Goal: Task Accomplishment & Management: Use online tool/utility

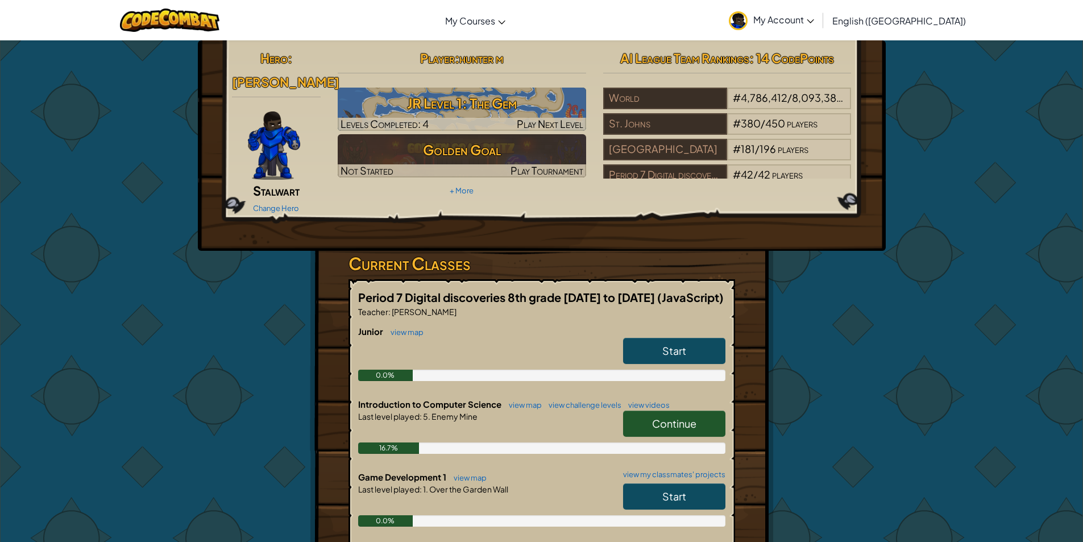
click at [681, 419] on div "Continue" at bounding box center [669, 426] width 114 height 32
click at [677, 489] on span "Start" at bounding box center [674, 495] width 24 height 13
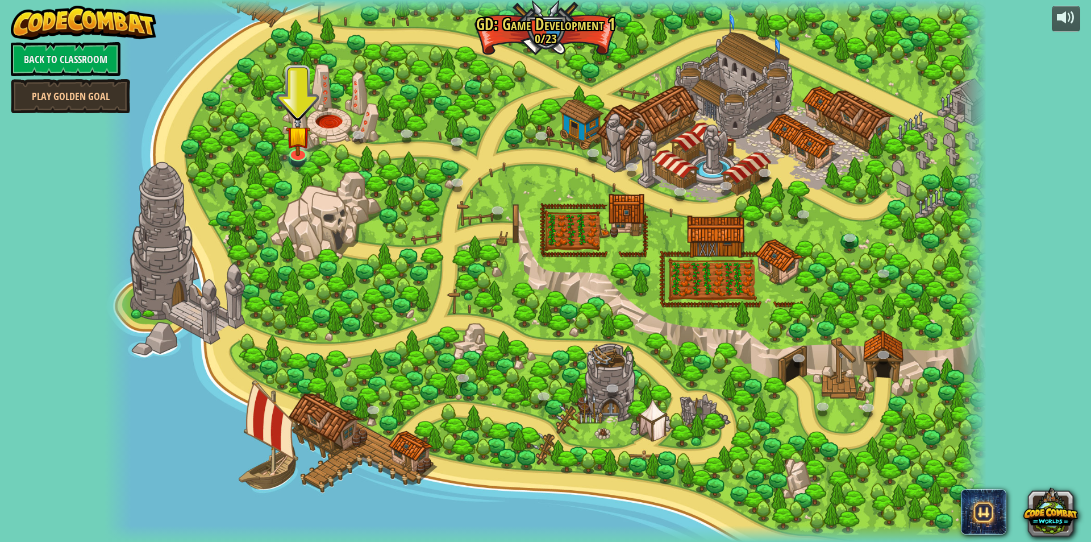
click at [276, 138] on div at bounding box center [546, 271] width 882 height 542
click at [304, 132] on img at bounding box center [298, 126] width 24 height 56
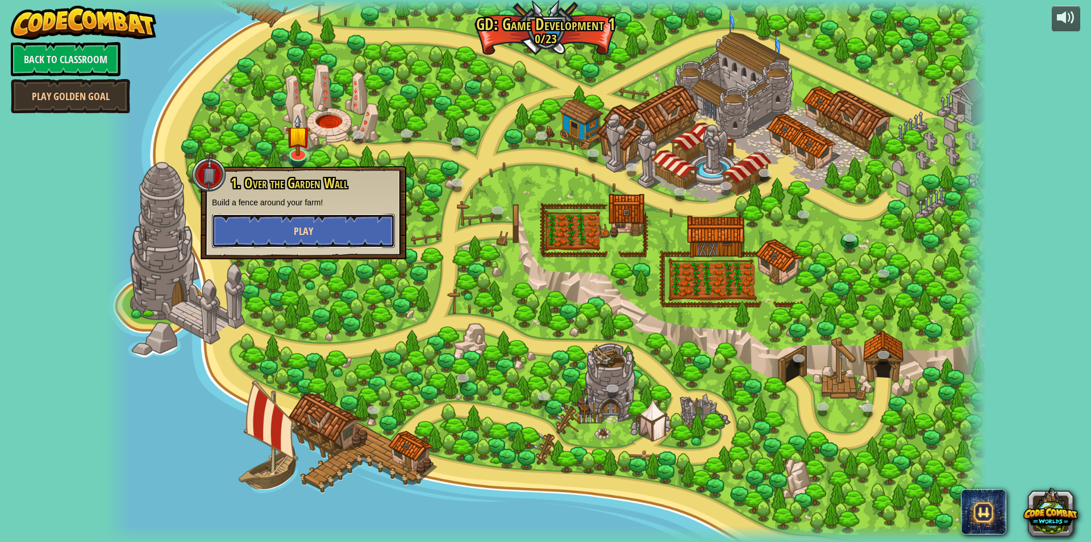
click at [290, 232] on button "Play" at bounding box center [303, 231] width 183 height 34
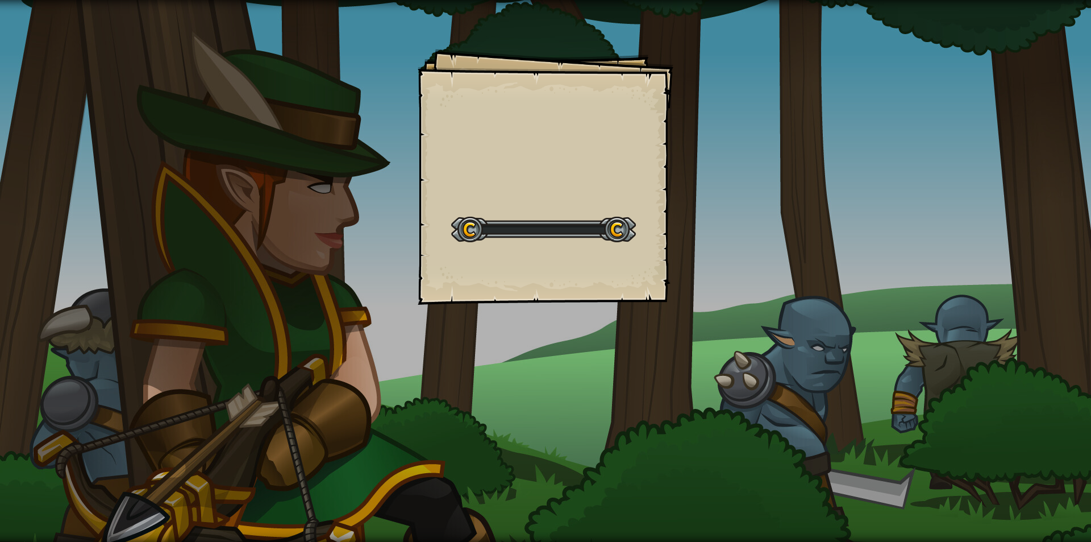
click at [290, 232] on div "Goals Start Level Error loading from server. Try refreshing the page. You'll ne…" at bounding box center [545, 271] width 1091 height 542
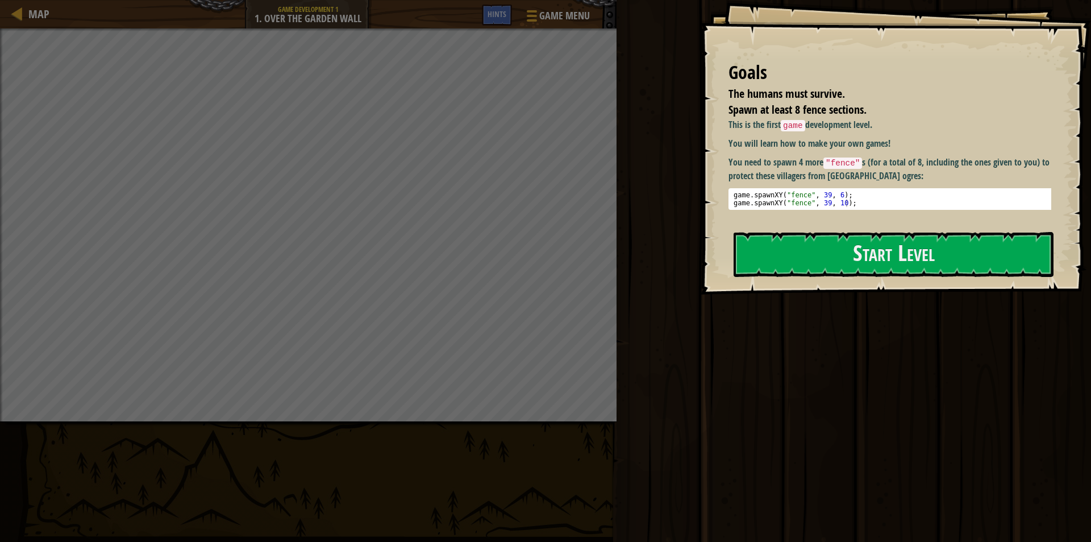
click at [616, 294] on div "Map Game Development 1 1. Over the Garden Wall Game Menu Done Hints 1 ההההההההה…" at bounding box center [545, 271] width 1091 height 542
click at [868, 267] on button "Start Level" at bounding box center [894, 254] width 320 height 45
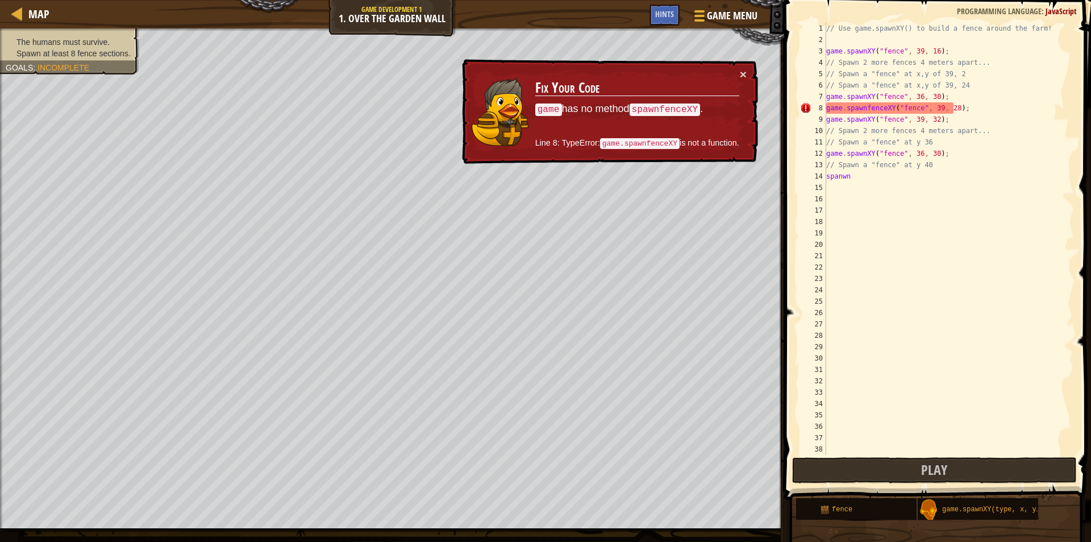
click at [1014, 109] on div "// Use game.spawnXY() to build a fence around the farm! game . spawnXY ( "fence…" at bounding box center [945, 250] width 242 height 455
click at [750, 70] on div "× Fix Your Code game has no method spawnfenceXY . Line 8: TypeError: game.spawn…" at bounding box center [609, 111] width 298 height 105
click at [743, 71] on button "×" at bounding box center [743, 74] width 7 height 12
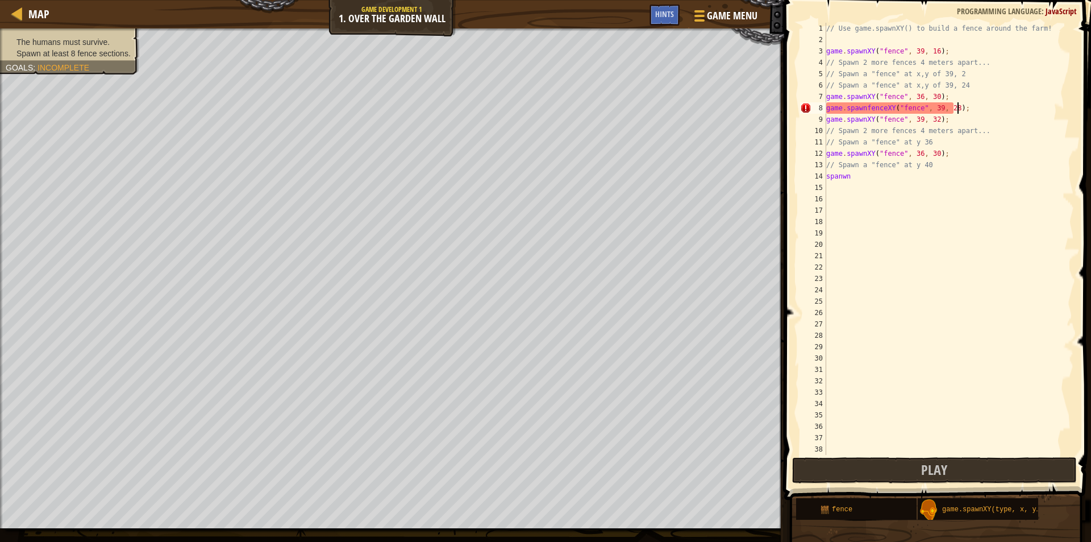
click at [866, 178] on div "// Use game.spawnXY() to build a fence around the farm! game . spawnXY ( "fence…" at bounding box center [945, 250] width 242 height 455
drag, startPoint x: 447, startPoint y: 539, endPoint x: 421, endPoint y: 530, distance: 27.0
click at [439, 535] on div "Map Game Development 1 1. Over the Garden Wall Game Menu Done Hints 1 ההההההההה…" at bounding box center [545, 271] width 1091 height 542
click at [676, 16] on div "Hints" at bounding box center [665, 15] width 30 height 21
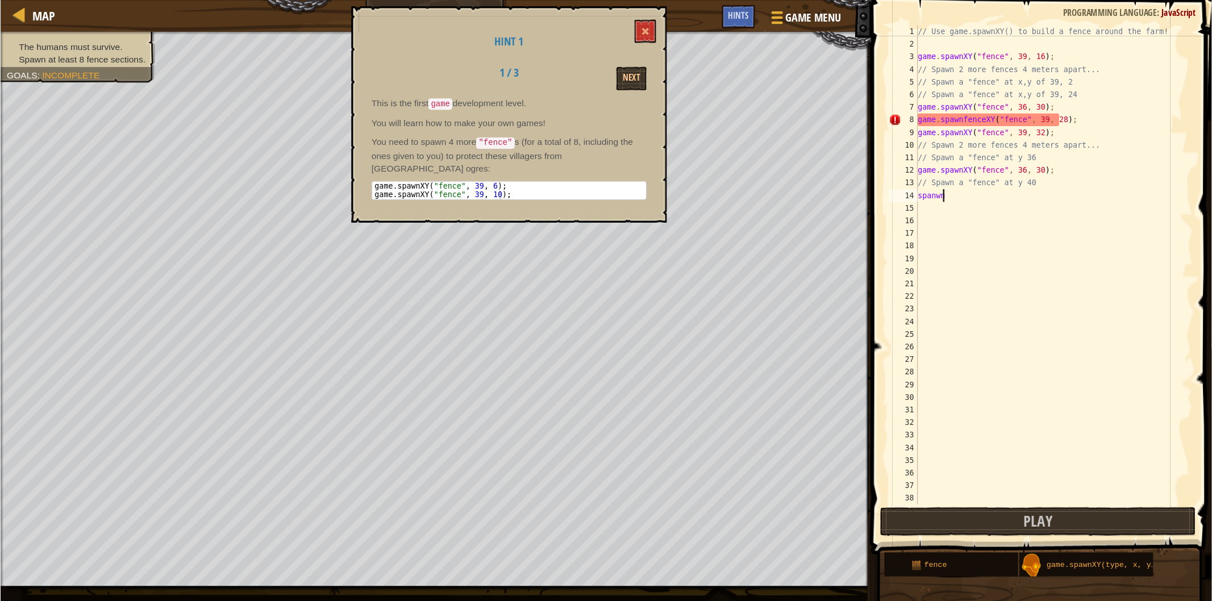
scroll to position [5, 1]
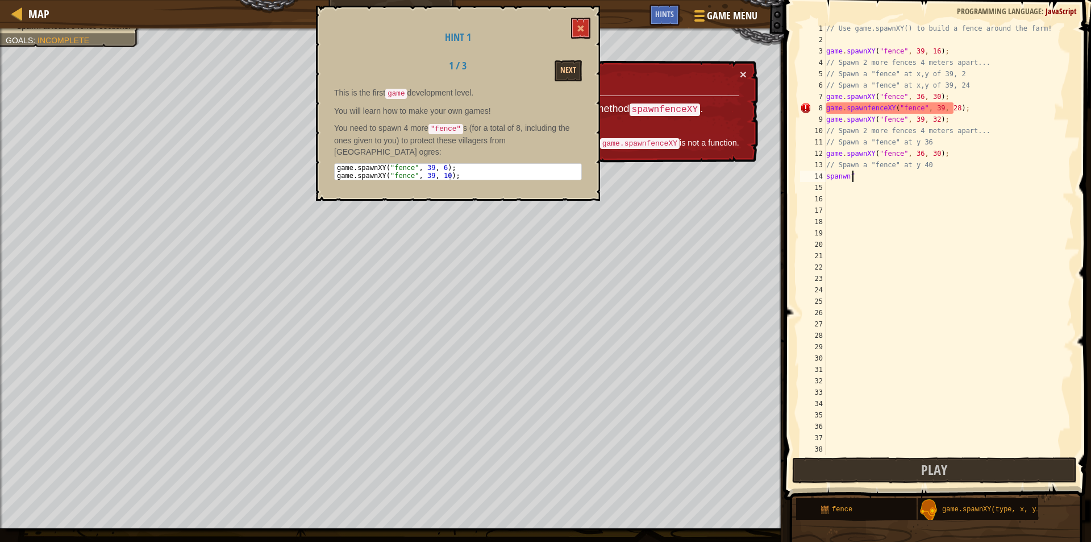
type textarea "spanwnf"
click at [683, 113] on code "spawnfenceXY" at bounding box center [665, 109] width 71 height 13
click at [660, 146] on code "game.spawnfenceXY" at bounding box center [640, 143] width 80 height 11
click at [559, 64] on button "Next" at bounding box center [568, 70] width 27 height 21
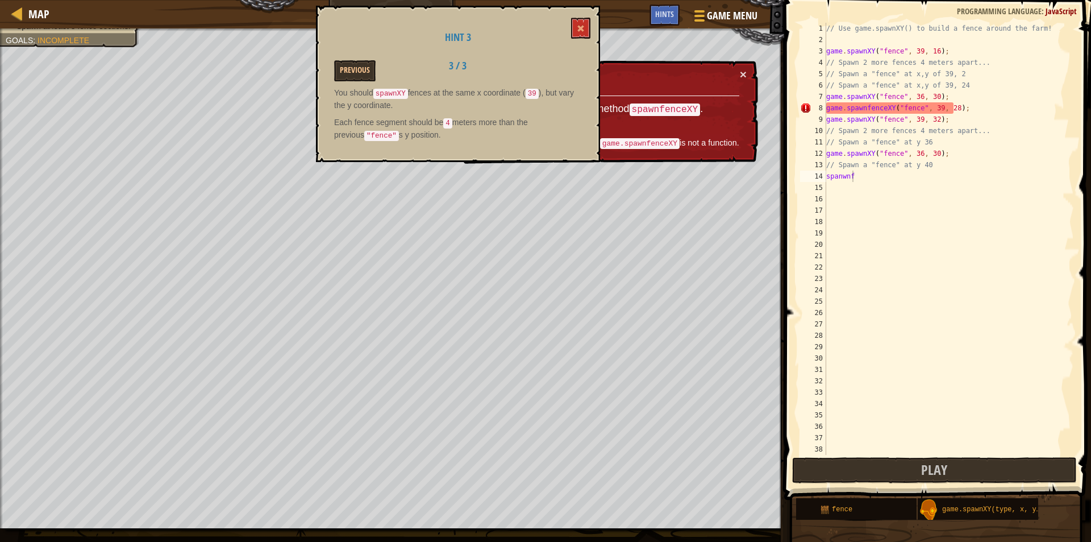
click at [559, 64] on div "Previous 3 / 3" at bounding box center [458, 70] width 265 height 21
click at [577, 22] on button at bounding box center [580, 28] width 19 height 21
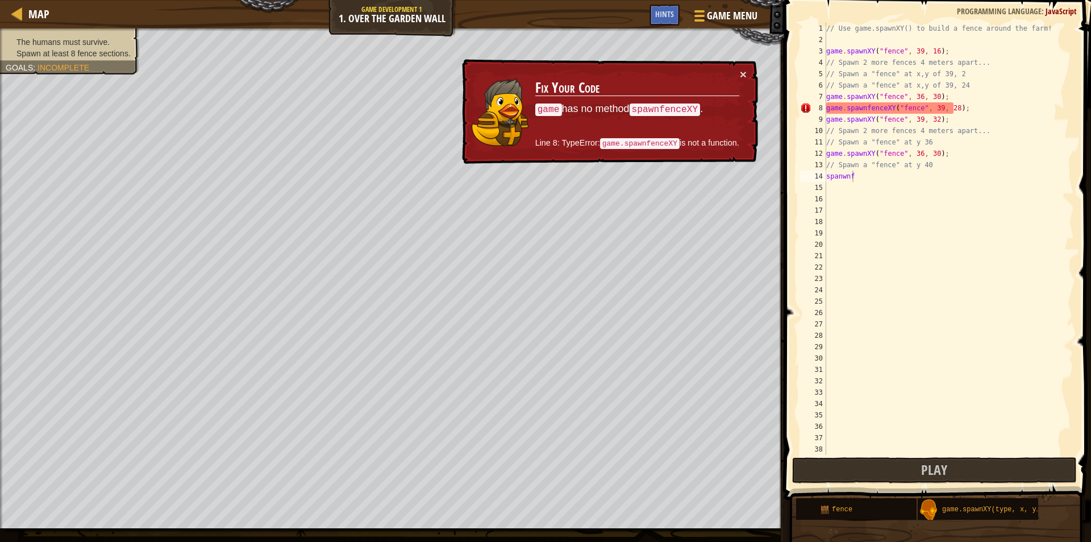
click at [89, 40] on div "The humans must survive. Spawn at least 8 fence sections. Goals : Incomplete" at bounding box center [70, 47] width 128 height 23
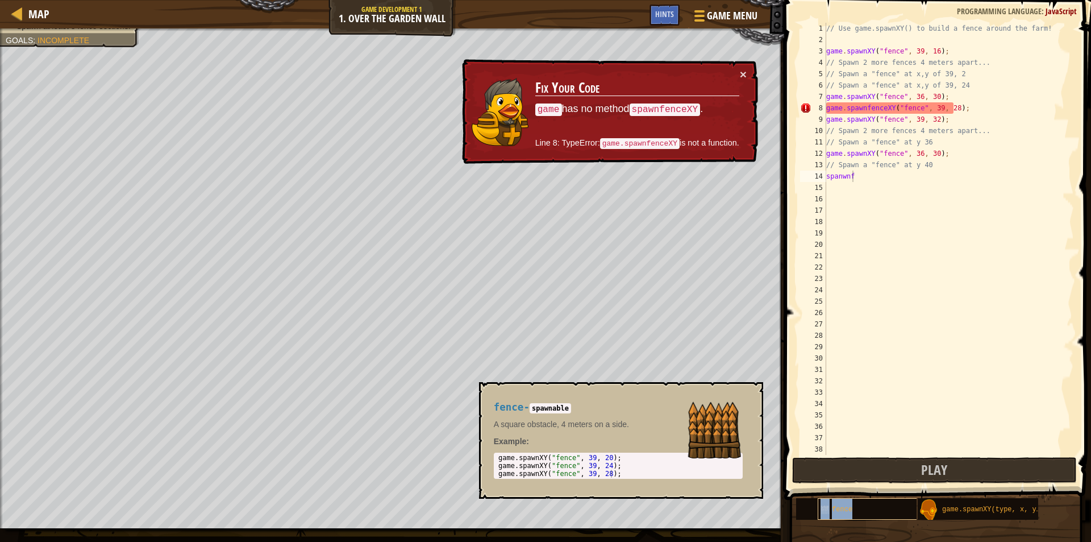
click at [836, 513] on span "fence" at bounding box center [842, 509] width 20 height 8
click at [849, 507] on span "fence" at bounding box center [842, 509] width 20 height 8
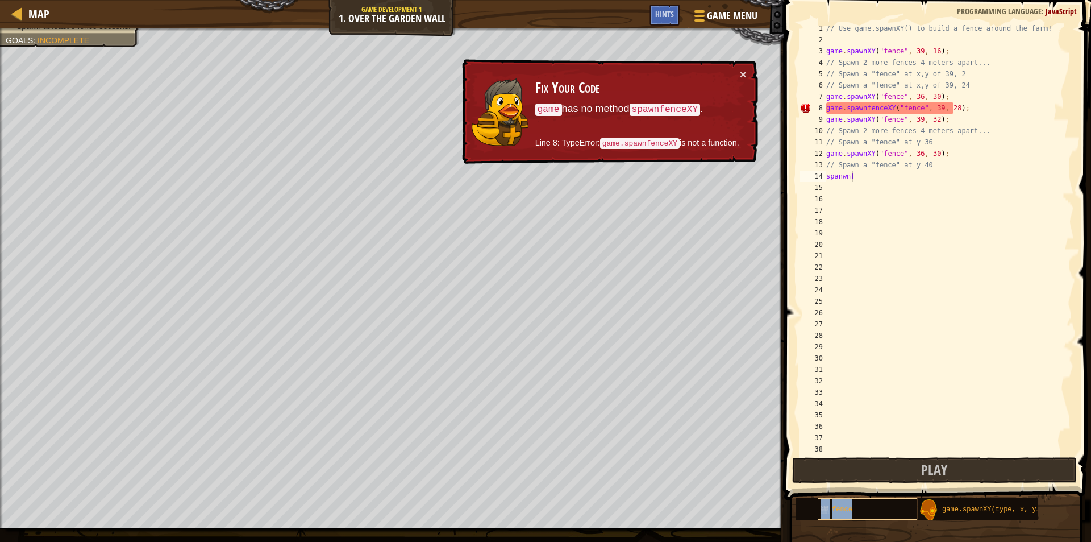
click at [846, 507] on span "fence" at bounding box center [842, 509] width 20 height 8
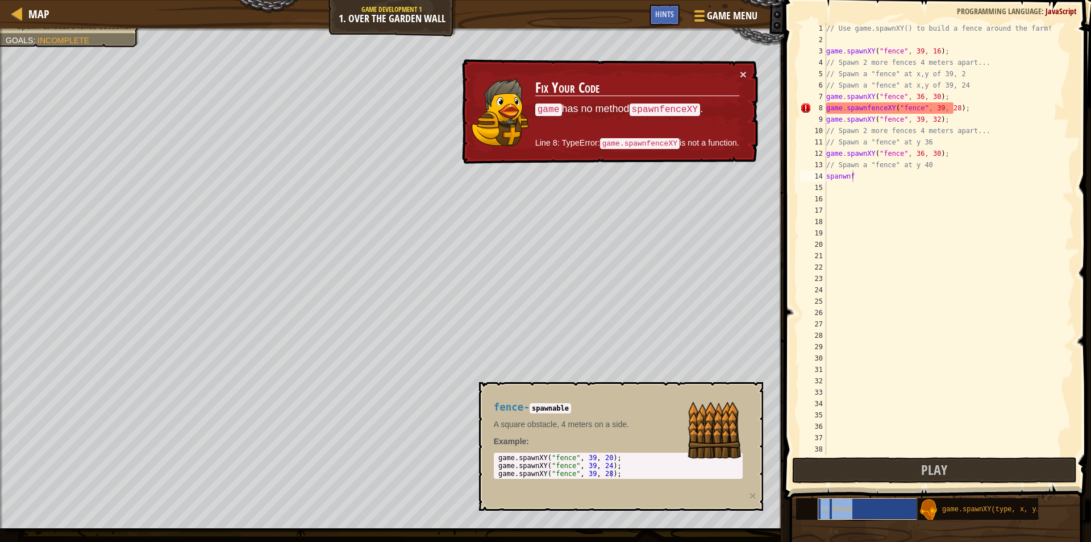
click at [843, 509] on span "fence" at bounding box center [842, 509] width 20 height 8
click at [842, 510] on span "fence" at bounding box center [842, 509] width 20 height 8
drag, startPoint x: 546, startPoint y: 453, endPoint x: 551, endPoint y: 472, distance: 19.4
drag, startPoint x: 551, startPoint y: 472, endPoint x: 543, endPoint y: 462, distance: 12.2
type textarea "game.spawnXY("fence", 39, 20);"
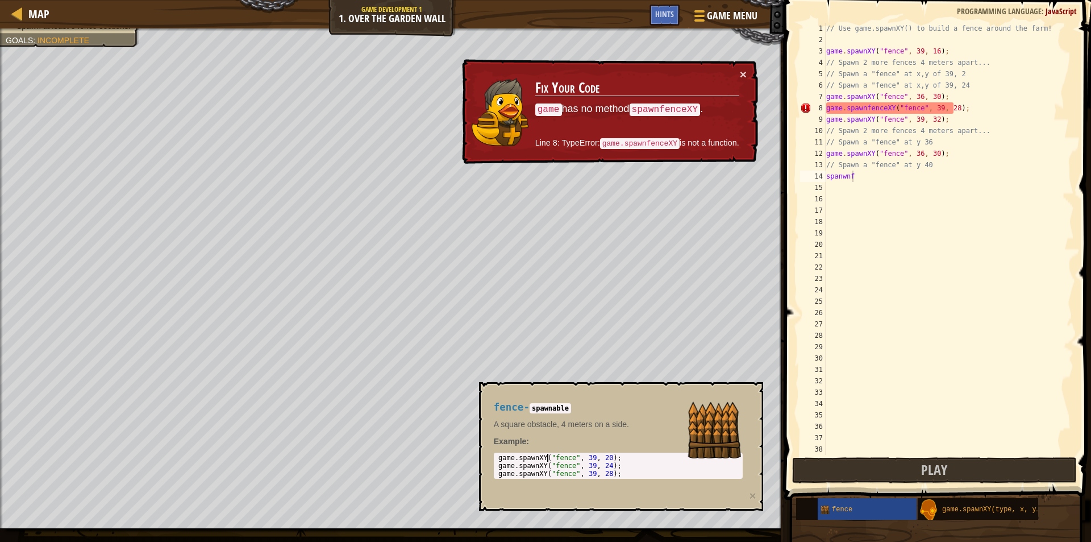
drag, startPoint x: 1065, startPoint y: 0, endPoint x: 787, endPoint y: 71, distance: 287.4
click at [787, 71] on span at bounding box center [939, 233] width 316 height 533
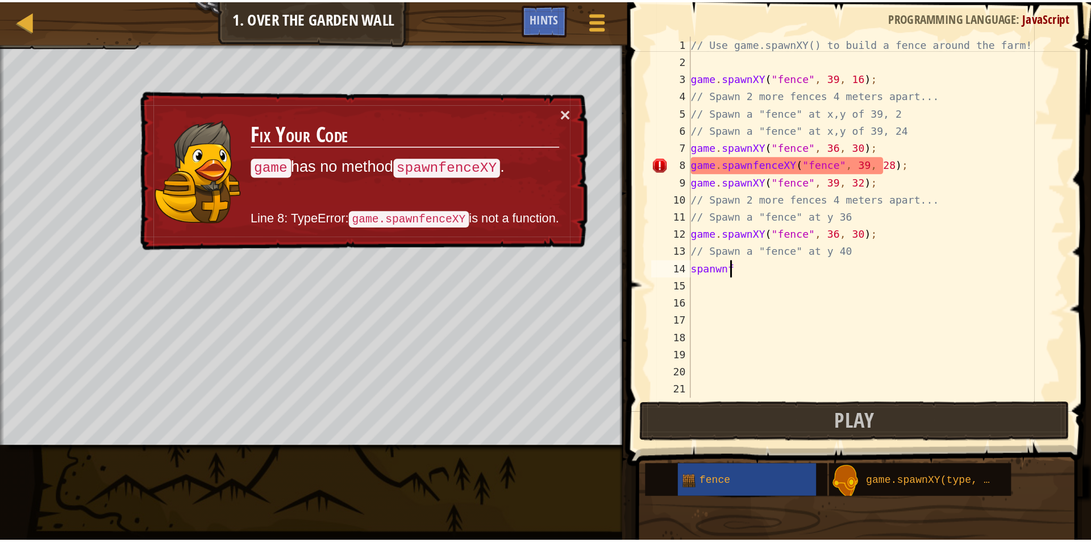
scroll to position [6, 0]
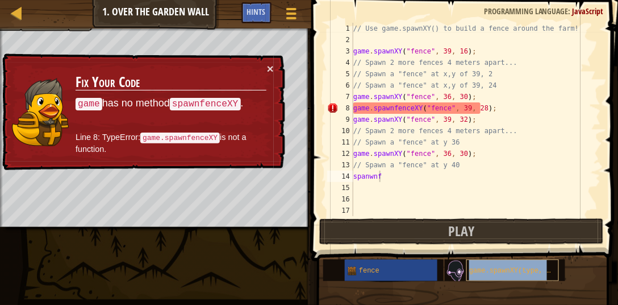
click at [519, 276] on div "game.spawnXY(type, x, y);" at bounding box center [513, 270] width 93 height 22
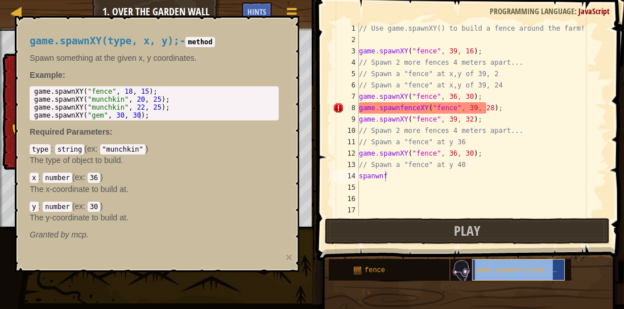
click at [519, 276] on div "game.spawnXY(type, x, y);" at bounding box center [518, 270] width 93 height 22
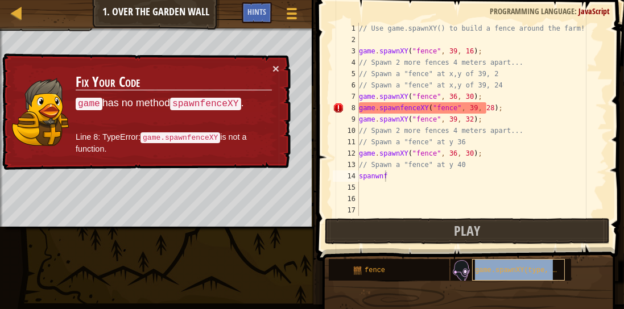
click at [519, 276] on div "game.spawnXY(type, x, y);" at bounding box center [518, 270] width 93 height 22
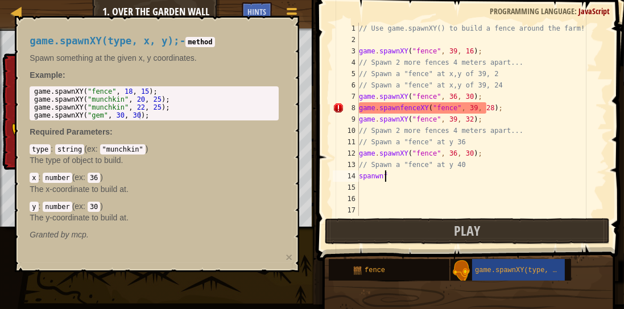
click at [117, 150] on code ""munchkin"" at bounding box center [122, 149] width 45 height 10
click at [103, 164] on p "The type of object to build." at bounding box center [154, 160] width 249 height 11
click at [115, 172] on div "x : number ( ex : 36 ) The x-coordinate to build at." at bounding box center [154, 183] width 249 height 23
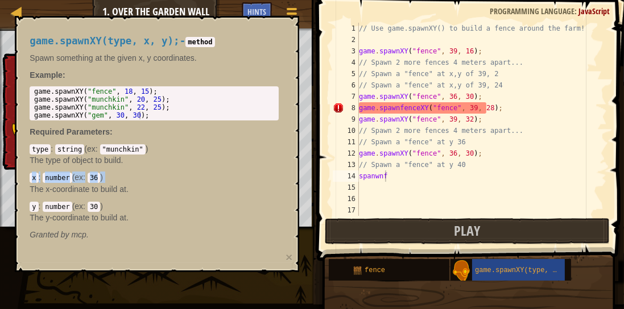
drag, startPoint x: 115, startPoint y: 172, endPoint x: 139, endPoint y: 123, distance: 54.4
click at [116, 171] on div "game.spawnXY(type, x, y); - method Spawn something at the given x, y coordinate…" at bounding box center [154, 138] width 265 height 226
click at [139, 123] on div "game.spawnXY(type, x, y); - method Spawn something at the given x, y coordinate…" at bounding box center [154, 138] width 265 height 226
click at [300, 17] on button "Game Menu" at bounding box center [291, 16] width 30 height 28
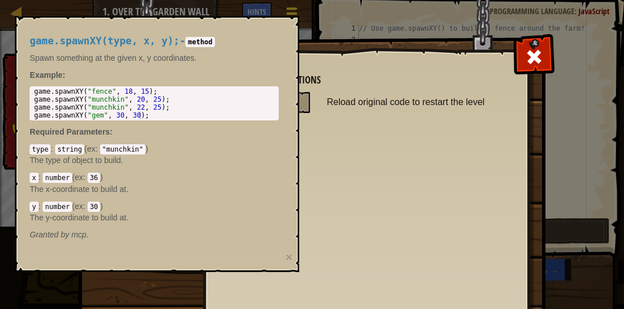
click at [290, 1] on body "Map Game Development 1 1. Over the Garden Wall Game Menu Done Hints 1 ההההההההה…" at bounding box center [312, 0] width 624 height 1
click at [293, 11] on img at bounding box center [316, 160] width 476 height 407
drag, startPoint x: 533, startPoint y: 56, endPoint x: 476, endPoint y: 55, distance: 56.8
click at [532, 56] on span at bounding box center [534, 57] width 18 height 18
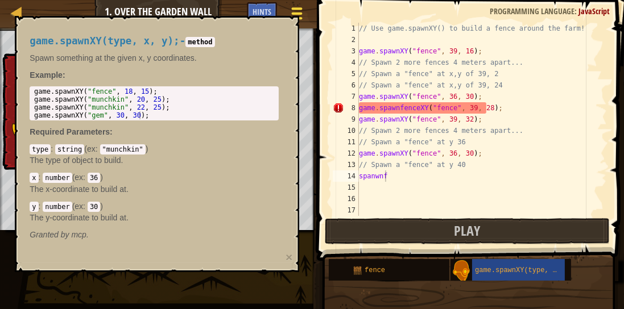
click at [299, 8] on span at bounding box center [296, 8] width 11 height 2
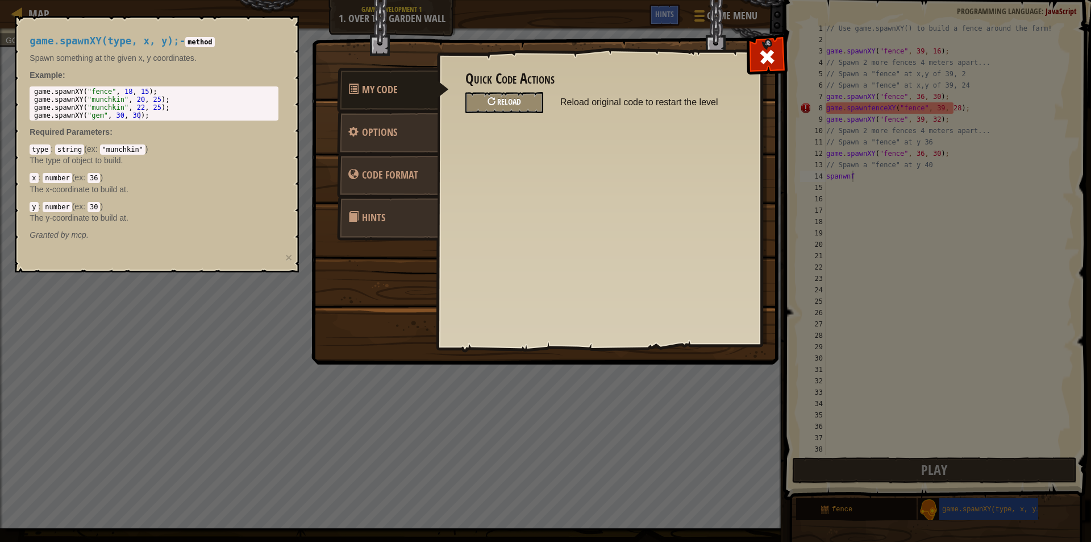
click at [522, 101] on div "Reload" at bounding box center [505, 102] width 78 height 21
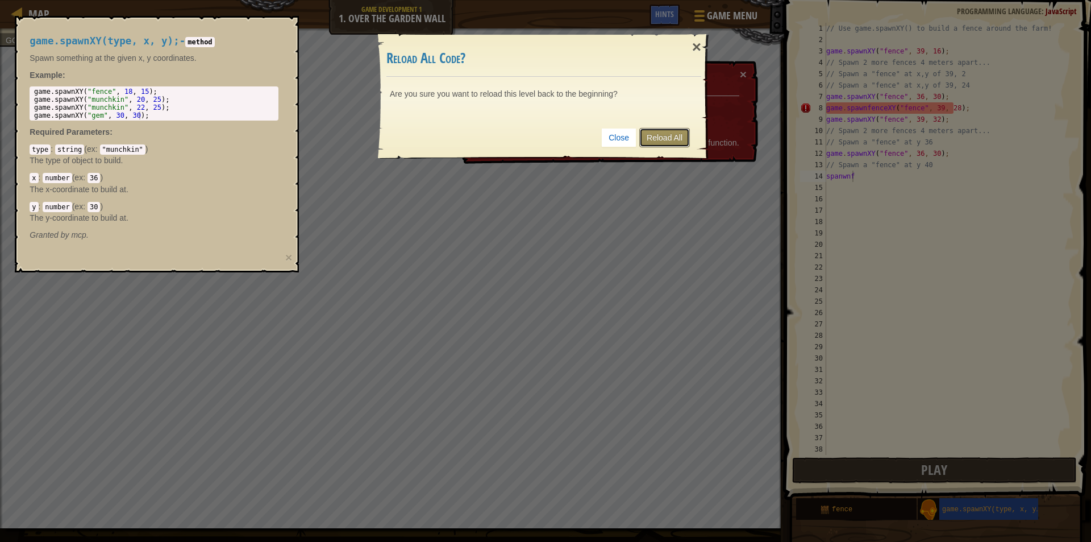
click at [666, 137] on link "Reload All" at bounding box center [664, 137] width 51 height 19
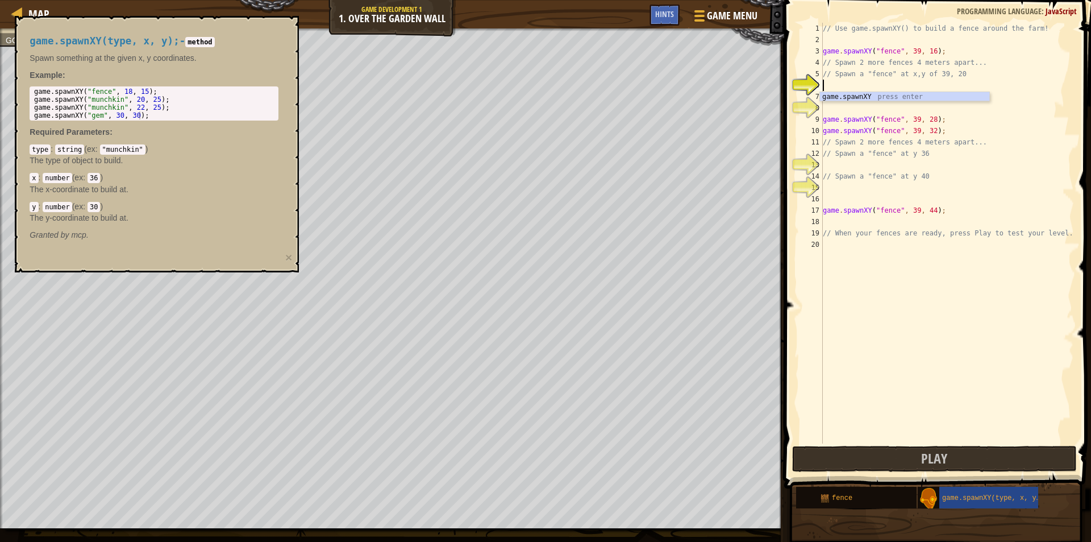
drag, startPoint x: 149, startPoint y: 35, endPoint x: 163, endPoint y: 33, distance: 14.4
click at [151, 35] on span "game.spawnXY(type, x, y);" at bounding box center [104, 40] width 149 height 11
click at [673, 15] on div "Hints" at bounding box center [665, 15] width 30 height 21
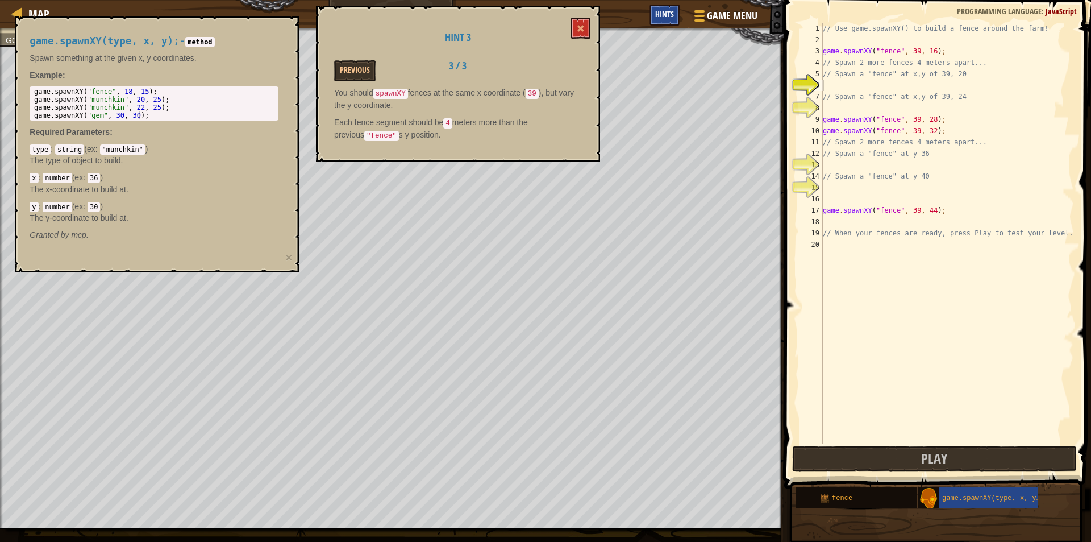
click at [672, 15] on span "Hints" at bounding box center [664, 14] width 19 height 11
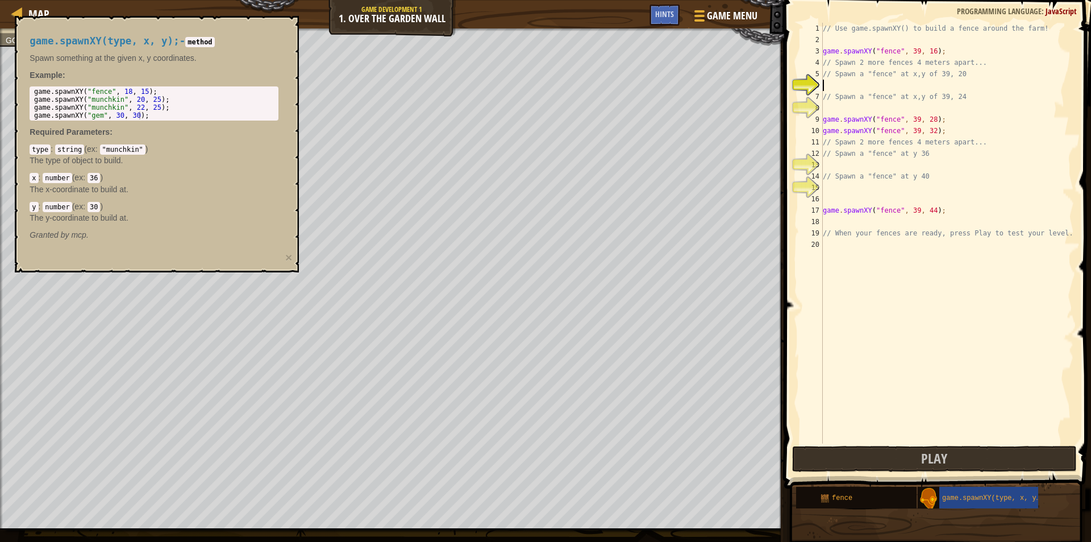
click at [169, 50] on div "game.spawnXY(type, x, y); - method Spawn something at the given x, y coordinate…" at bounding box center [154, 138] width 265 height 226
type textarea "// When your fences are ready, press Play to test your level.."
drag, startPoint x: 845, startPoint y: 228, endPoint x: 833, endPoint y: 215, distance: 17.3
click at [842, 228] on div "// Use game.spawnXY() to build a fence around the farm! game . spawnXY ( "fence…" at bounding box center [947, 244] width 253 height 443
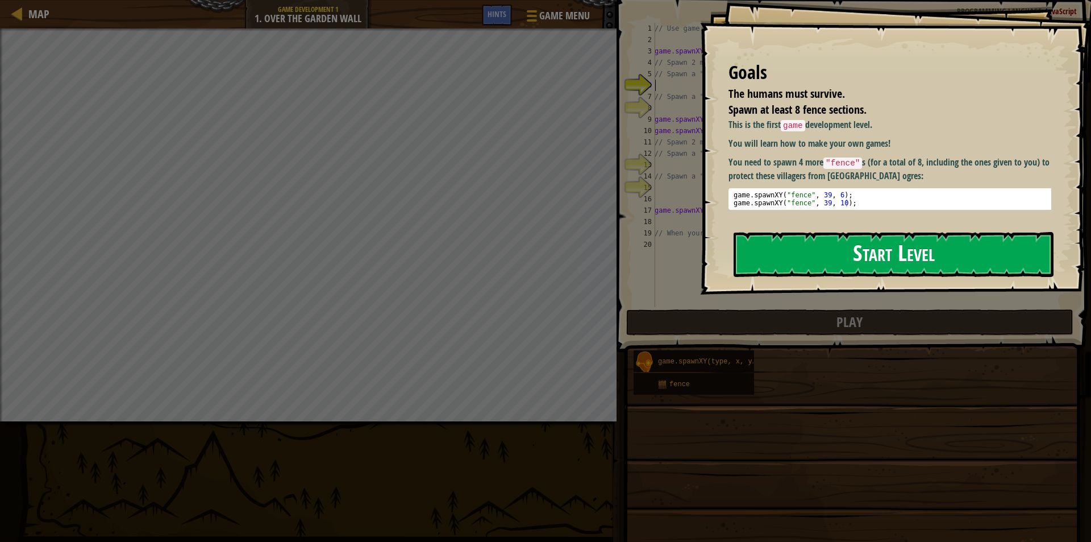
click at [795, 232] on button "Start Level" at bounding box center [894, 254] width 320 height 45
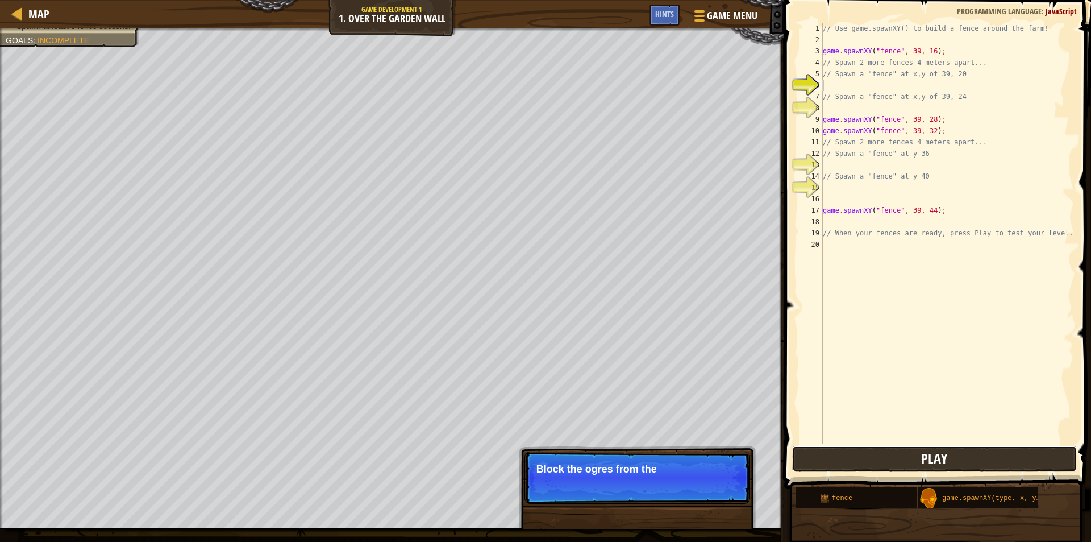
click at [942, 461] on span "Play" at bounding box center [934, 458] width 26 height 18
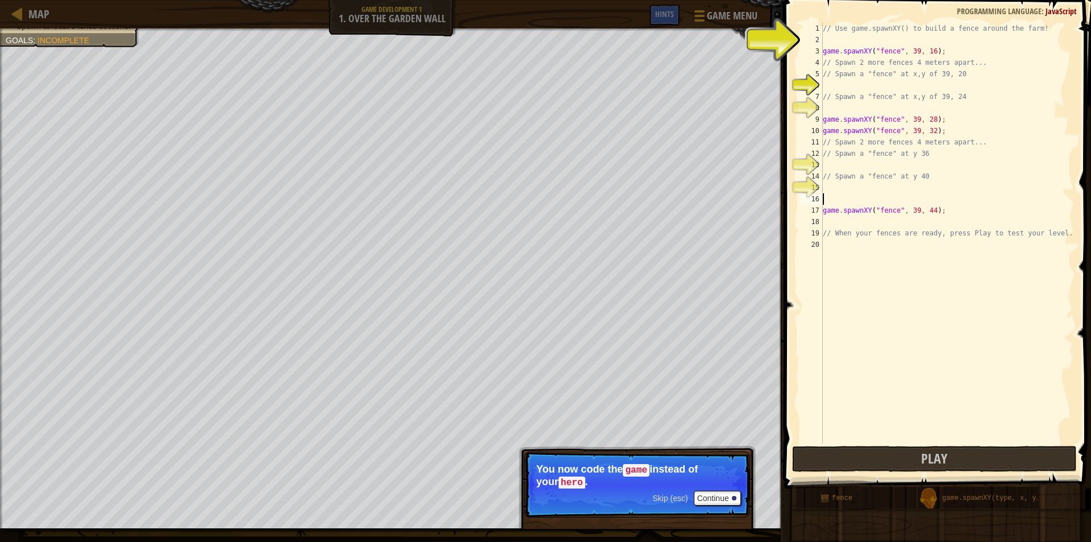
drag, startPoint x: 826, startPoint y: 200, endPoint x: 817, endPoint y: 202, distance: 8.7
click at [821, 202] on div "1 2 3 4 5 6 7 8 9 10 11 12 13 14 15 16 17 18 19 20 // Use game.spawnXY() to bui…" at bounding box center [936, 233] width 276 height 421
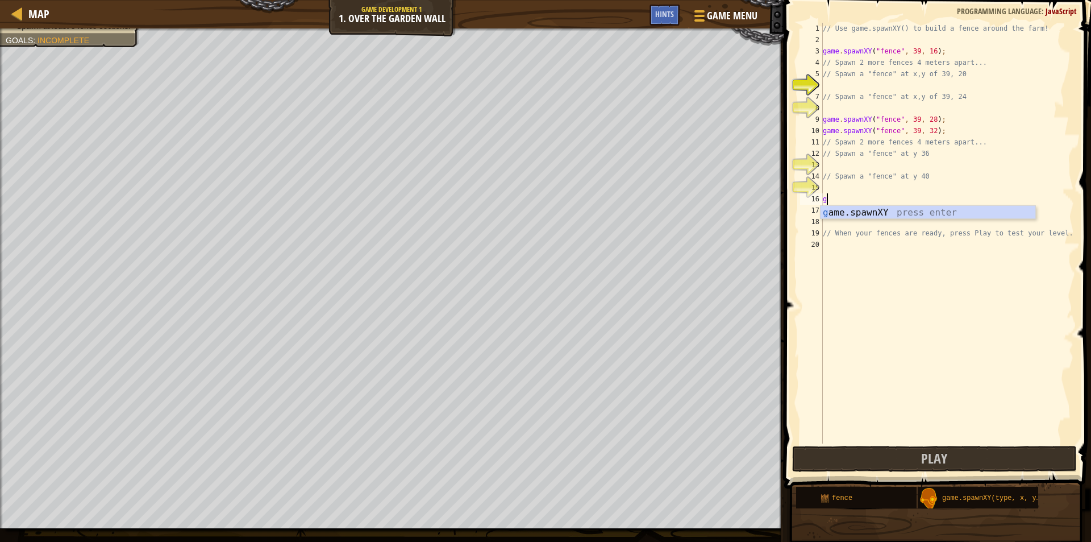
scroll to position [5, 0]
click at [837, 216] on div "g ame.spawnXY press enter" at bounding box center [928, 226] width 215 height 41
click at [919, 228] on div "// Use game.spawnXY() to build a fence around the farm! game . spawnXY ( "fence…" at bounding box center [947, 244] width 253 height 443
click at [931, 208] on div "// Use game.spawnXY() to build a fence around the farm! game . spawnXY ( "fence…" at bounding box center [947, 244] width 253 height 443
click at [926, 208] on div "// Use game.spawnXY() to build a fence around the farm! game . spawnXY ( "fence…" at bounding box center [947, 244] width 253 height 443
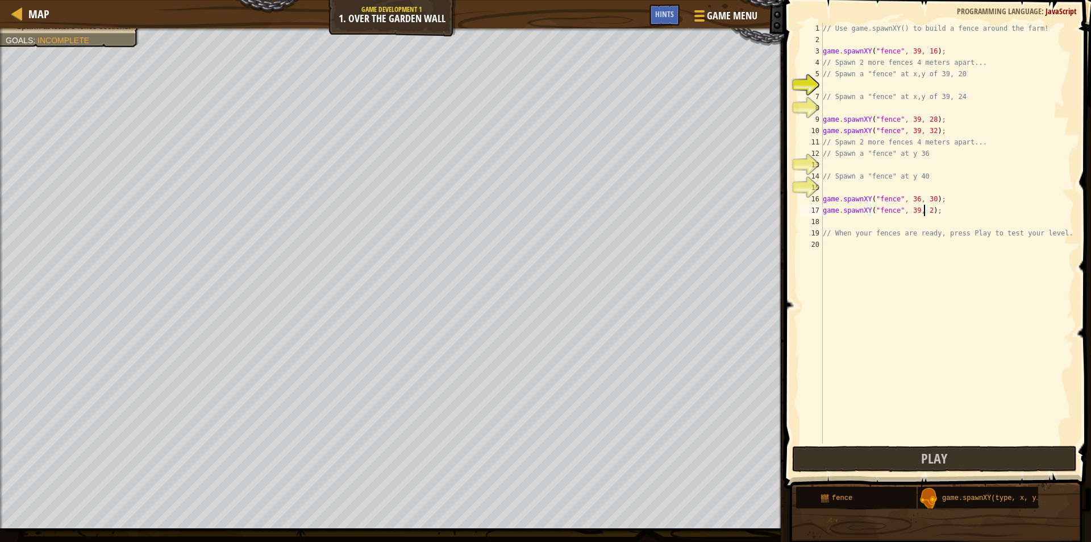
type textarea "game.spawnXY("fence", 39, 22);"
click at [829, 220] on div "// Use game.spawnXY() to build a fence around the farm! game . spawnXY ( "fence…" at bounding box center [947, 244] width 253 height 443
click at [920, 227] on div "// Use game.spawnXY() to build a fence around the farm! game . spawnXY ( "fence…" at bounding box center [947, 244] width 253 height 443
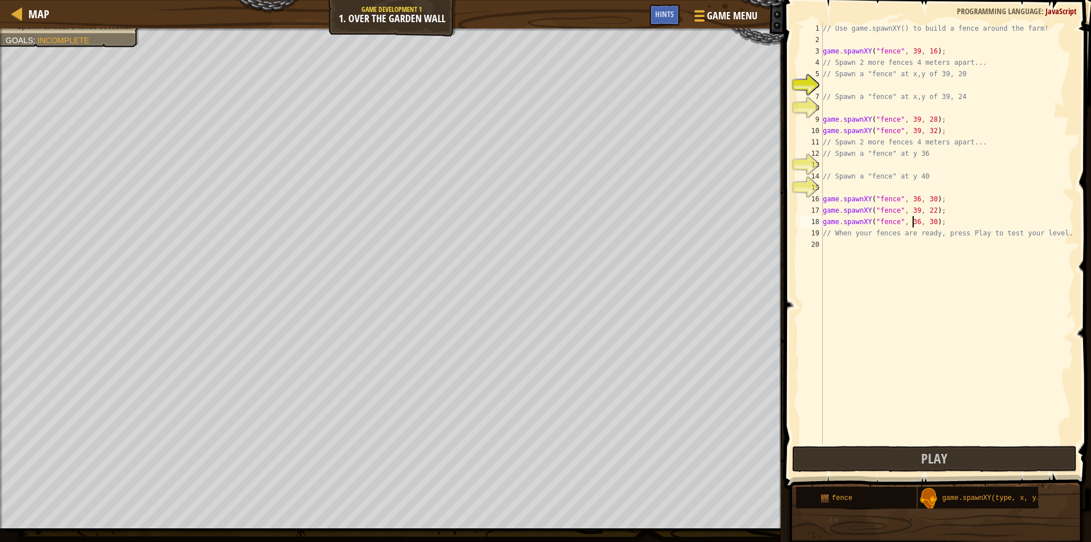
click at [915, 225] on div "// Use game.spawnXY() to build a fence around the farm! game . spawnXY ( "fence…" at bounding box center [947, 244] width 253 height 443
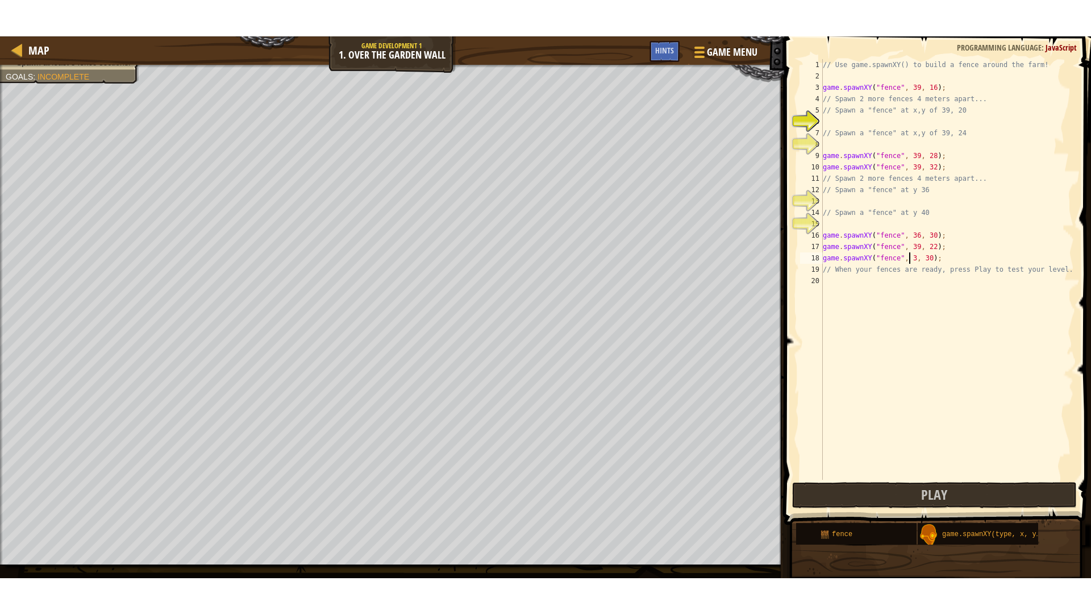
scroll to position [5, 7]
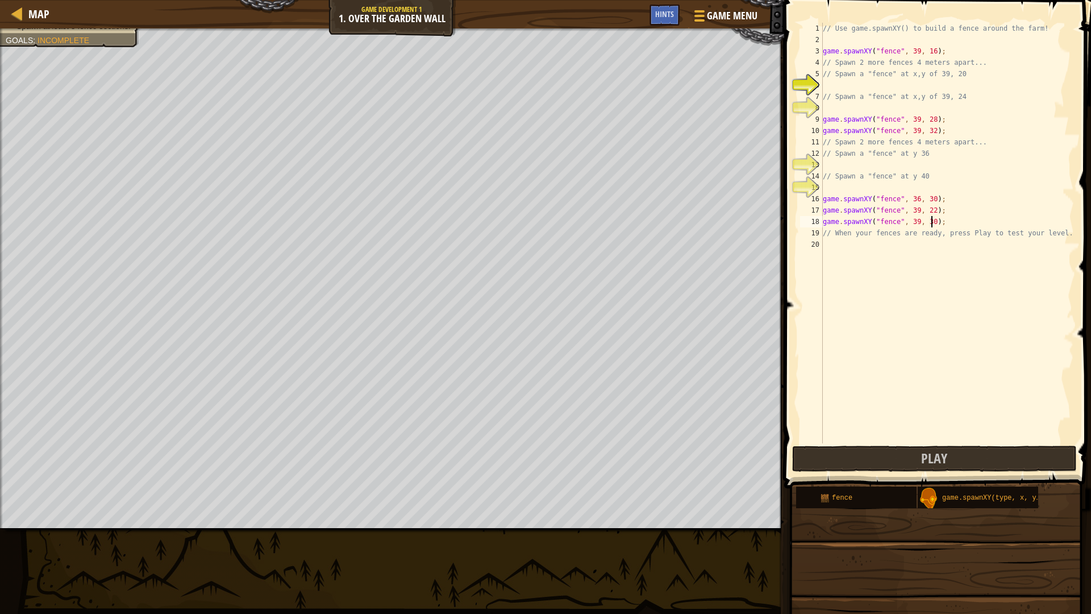
click at [930, 221] on div "// Use game.spawnXY() to build a fence around the farm! game . spawnXY ( "fence…" at bounding box center [947, 244] width 253 height 443
click at [927, 226] on div "// Use game.spawnXY() to build a fence around the farm! game . spawnXY ( "fence…" at bounding box center [947, 244] width 253 height 443
type textarea "game.spawnXY("fence", 39, 39);"
click at [824, 249] on div "// Use game.spawnXY() to build a fence around the farm! game . spawnXY ( "fence…" at bounding box center [947, 244] width 253 height 443
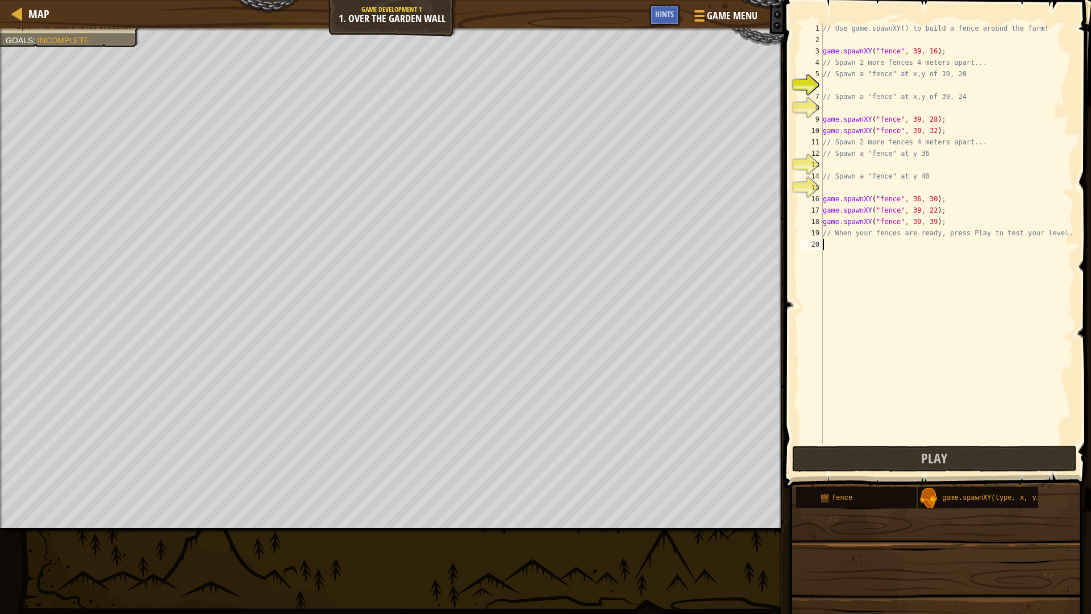
scroll to position [5, 0]
click at [879, 260] on div "g ame.spawnXY press enter" at bounding box center [928, 271] width 215 height 41
click at [912, 246] on div "// Use game.spawnXY() to build a fence around the farm! game . spawnXY ( "fence…" at bounding box center [947, 244] width 253 height 443
click at [926, 243] on div "// Use game.spawnXY() to build a fence around the farm! game . spawnXY ( "fence…" at bounding box center [947, 244] width 253 height 443
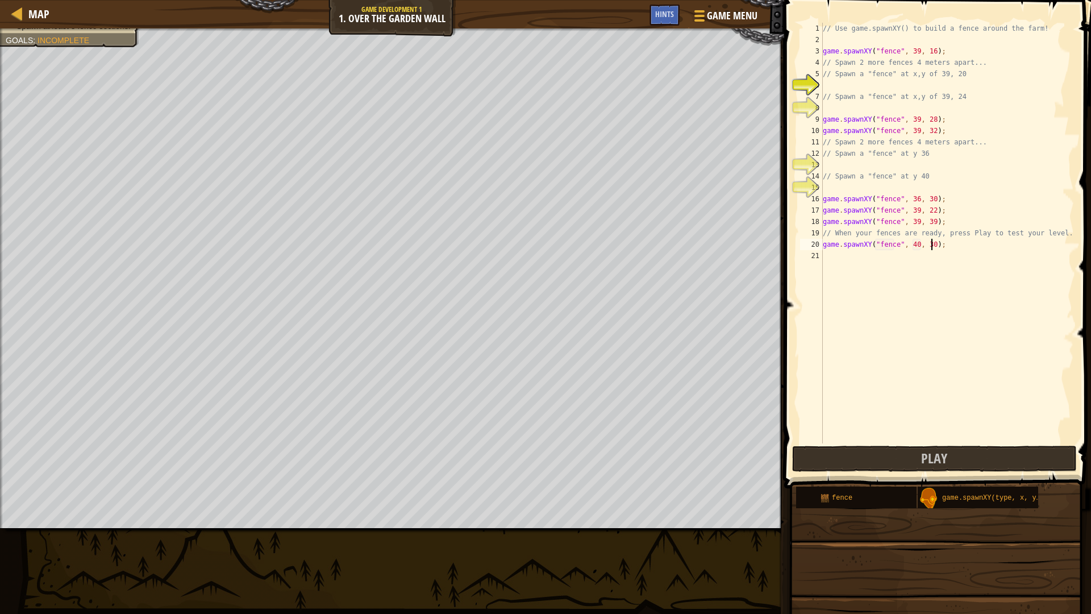
click at [930, 244] on div "// Use game.spawnXY() to build a fence around the farm! game . spawnXY ( "fence…" at bounding box center [947, 244] width 253 height 443
click at [929, 250] on div "// Use game.spawnXY() to build a fence around the farm! game . spawnXY ( "fence…" at bounding box center [947, 244] width 253 height 443
type textarea "game.spawnXY("fence", 40, 46);"
click at [826, 257] on div "// Use game.spawnXY() to build a fence around the farm! game . spawnXY ( "fence…" at bounding box center [947, 244] width 253 height 443
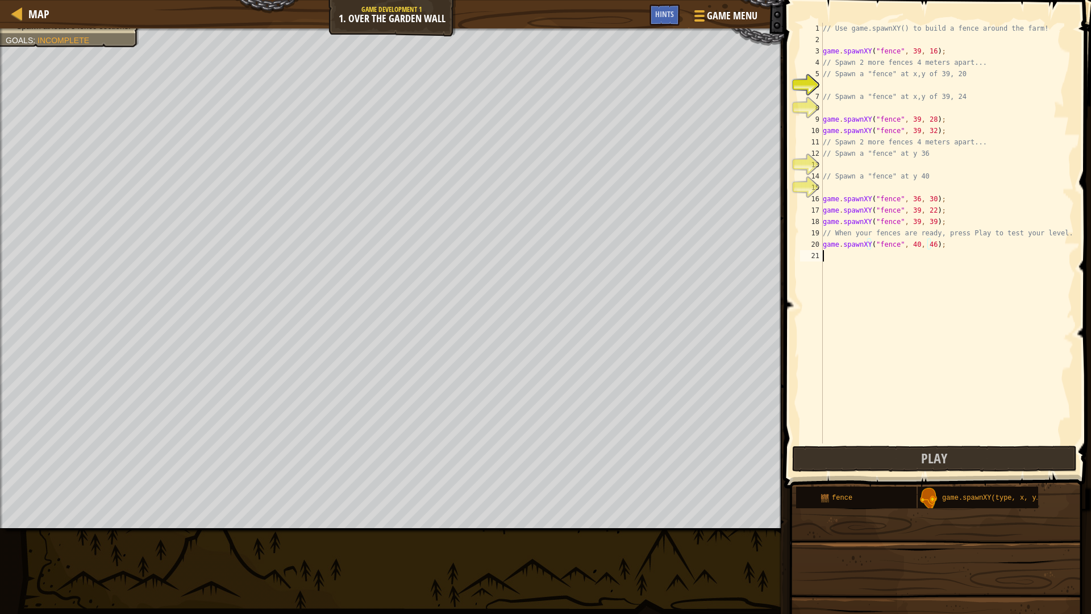
scroll to position [5, 0]
click at [843, 272] on div "g ame.spawnXY press enter" at bounding box center [928, 283] width 215 height 41
click at [912, 258] on div "// Use game.spawnXY() to build a fence around the farm! game . spawnXY ( "fence…" at bounding box center [947, 244] width 253 height 443
click at [929, 256] on div "// Use game.spawnXY() to build a fence around the farm! game . spawnXY ( "fence…" at bounding box center [947, 244] width 253 height 443
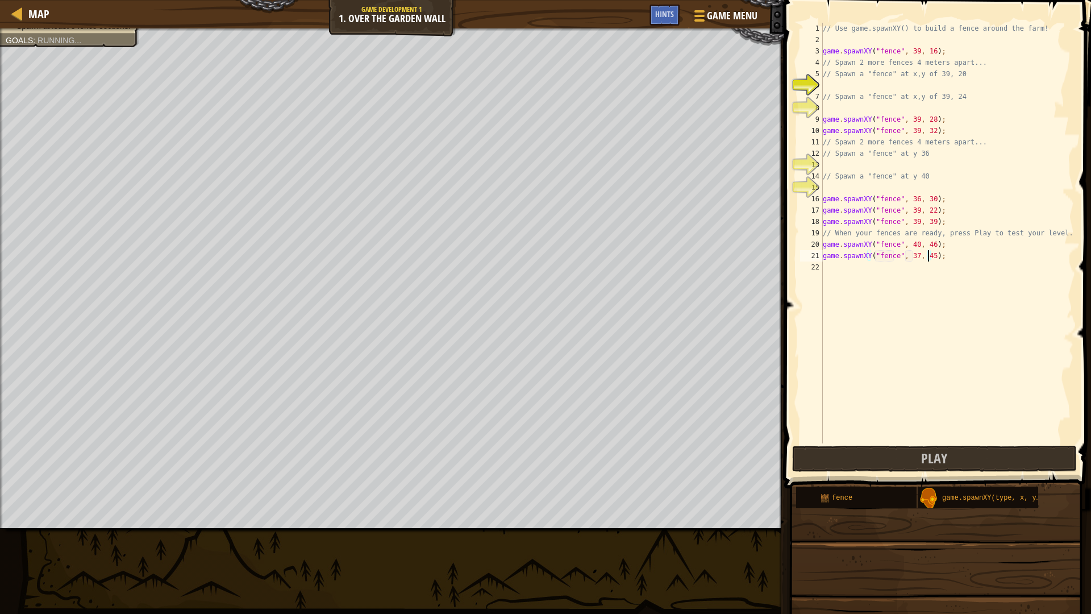
scroll to position [5, 9]
type textarea "game.spawnXY("fence", 37, 45);"
click at [845, 445] on span at bounding box center [939, 228] width 316 height 522
click at [850, 458] on button "Play" at bounding box center [934, 459] width 285 height 26
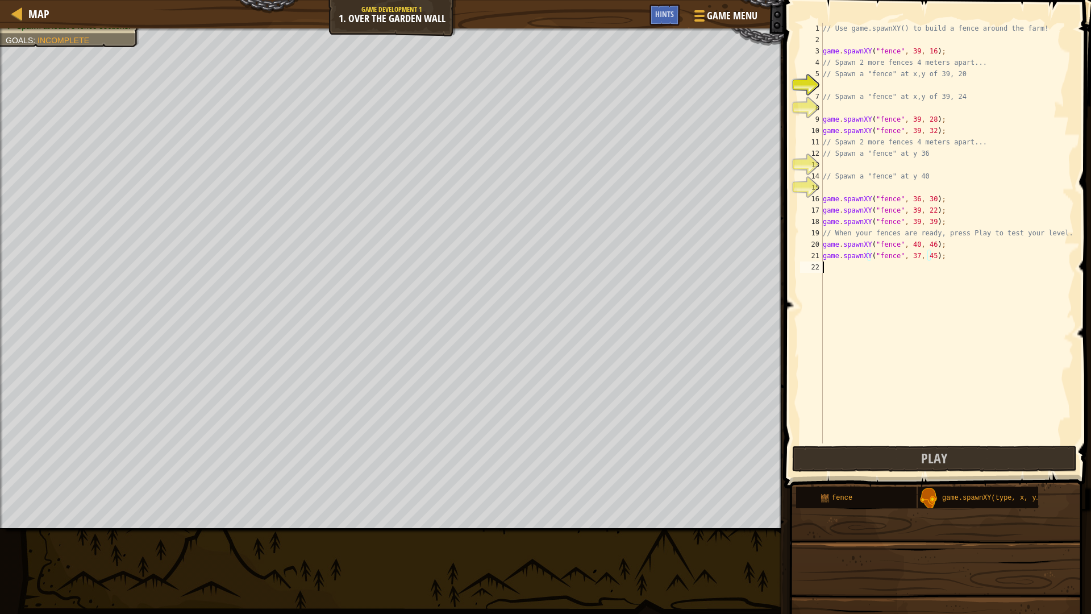
click at [839, 276] on div "// Use game.spawnXY() to build a fence around the farm! game . spawnXY ( "fence…" at bounding box center [947, 244] width 253 height 443
click at [919, 269] on div "// Use game.spawnXY() to build a fence around the farm! game . spawnXY ( "fence…" at bounding box center [947, 244] width 253 height 443
click at [913, 269] on div "// Use game.spawnXY() to build a fence around the farm! game . spawnXY ( "fence…" at bounding box center [947, 244] width 253 height 443
click at [929, 266] on div "// Use game.spawnXY() to build a fence around the farm! game . spawnXY ( "fence…" at bounding box center [947, 244] width 253 height 443
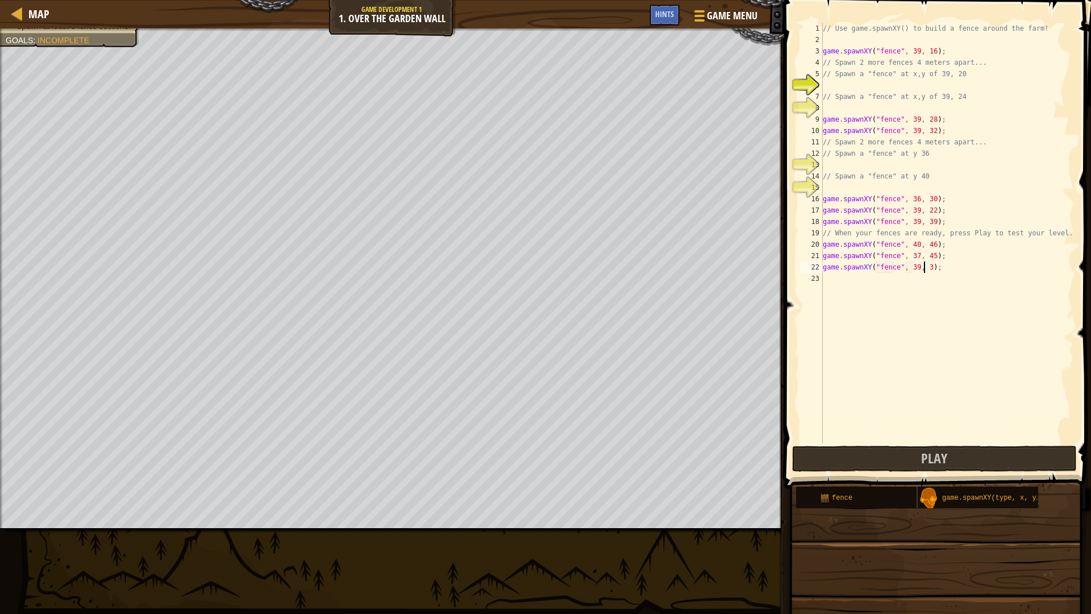
scroll to position [5, 9]
type textarea "game.spawnXY("fence", 39, 37);"
click at [971, 454] on button "Play" at bounding box center [934, 459] width 285 height 26
click at [829, 276] on div "// Use game.spawnXY() to build a fence around the farm! game . spawnXY ( "fence…" at bounding box center [947, 244] width 253 height 443
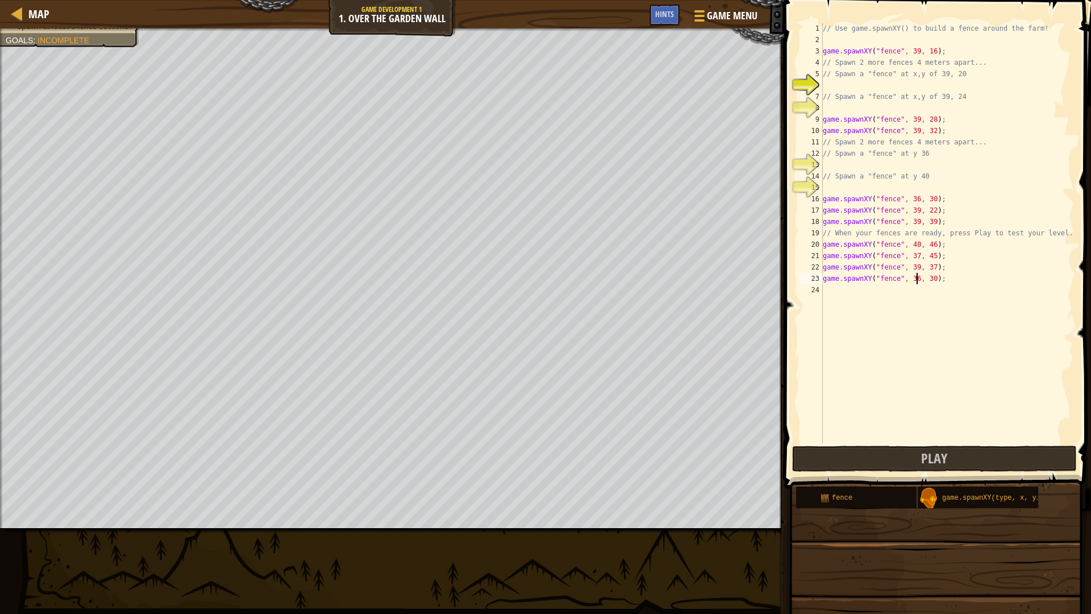
drag, startPoint x: 915, startPoint y: 275, endPoint x: 915, endPoint y: 284, distance: 9.1
click at [915, 277] on div "// Use game.spawnXY() to build a fence around the farm! game . spawnXY ( "fence…" at bounding box center [947, 244] width 253 height 443
click at [911, 276] on div "// Use game.spawnXY() to build a fence around the farm! game . spawnXY ( "fence…" at bounding box center [947, 244] width 253 height 443
click at [928, 272] on div "// Use game.spawnXY() to build a fence around the farm! game . spawnXY ( "fence…" at bounding box center [947, 244] width 253 height 443
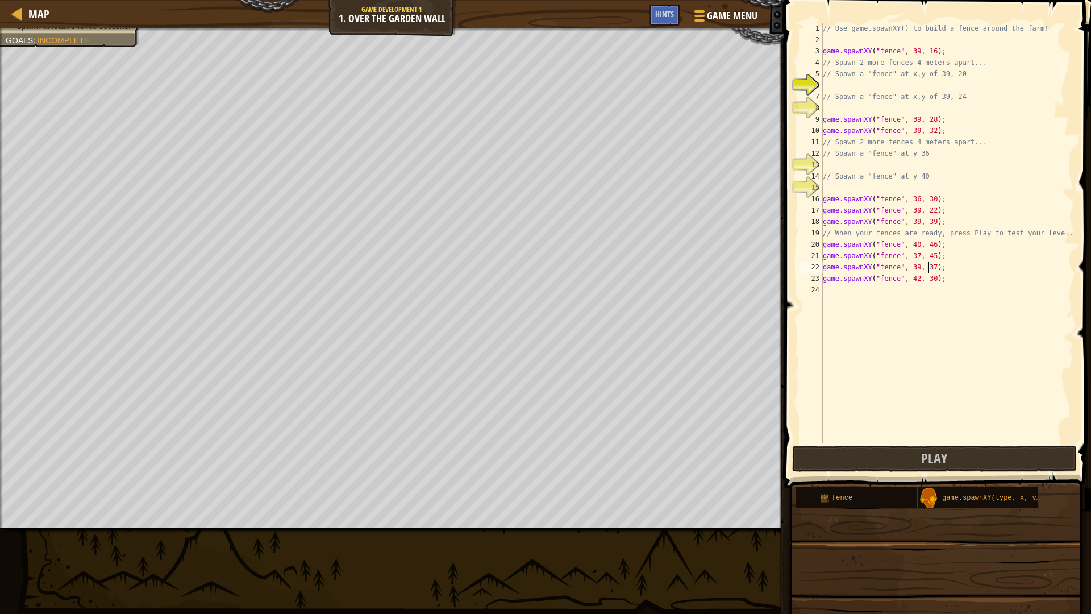
click at [928, 280] on div "// Use game.spawnXY() to build a fence around the farm! game . spawnXY ( "fence…" at bounding box center [947, 244] width 253 height 443
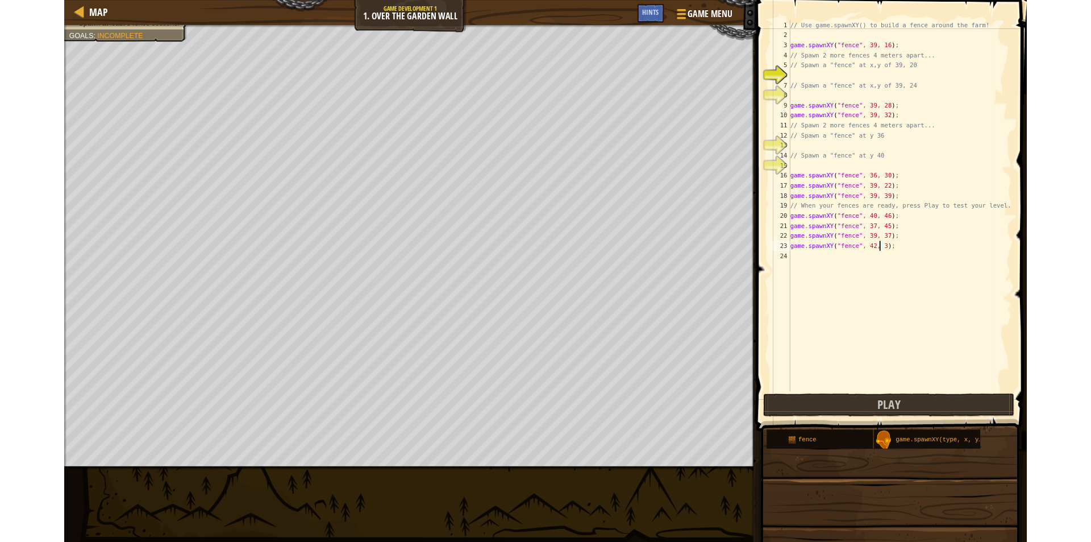
scroll to position [5, 9]
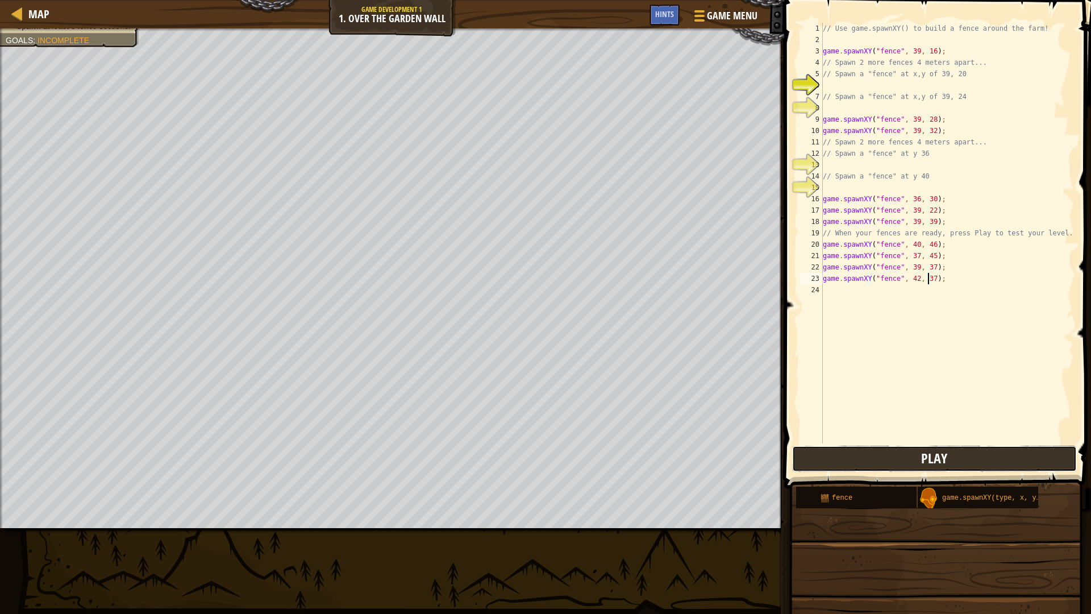
click at [928, 447] on button "Play" at bounding box center [934, 459] width 285 height 26
click at [922, 277] on div "// Use game.spawnXY() to build a fence around the farm! game . spawnXY ( "fence…" at bounding box center [947, 244] width 253 height 443
click at [924, 276] on div "// Use game.spawnXY() to build a fence around the farm! game . spawnXY ( "fence…" at bounding box center [947, 244] width 253 height 443
click at [930, 279] on div "// Use game.spawnXY() to build a fence around the farm! game . spawnXY ( "fence…" at bounding box center [947, 244] width 253 height 443
click at [926, 280] on div "// Use game.spawnXY() to build a fence around the farm! game . spawnXY ( "fence…" at bounding box center [947, 244] width 253 height 443
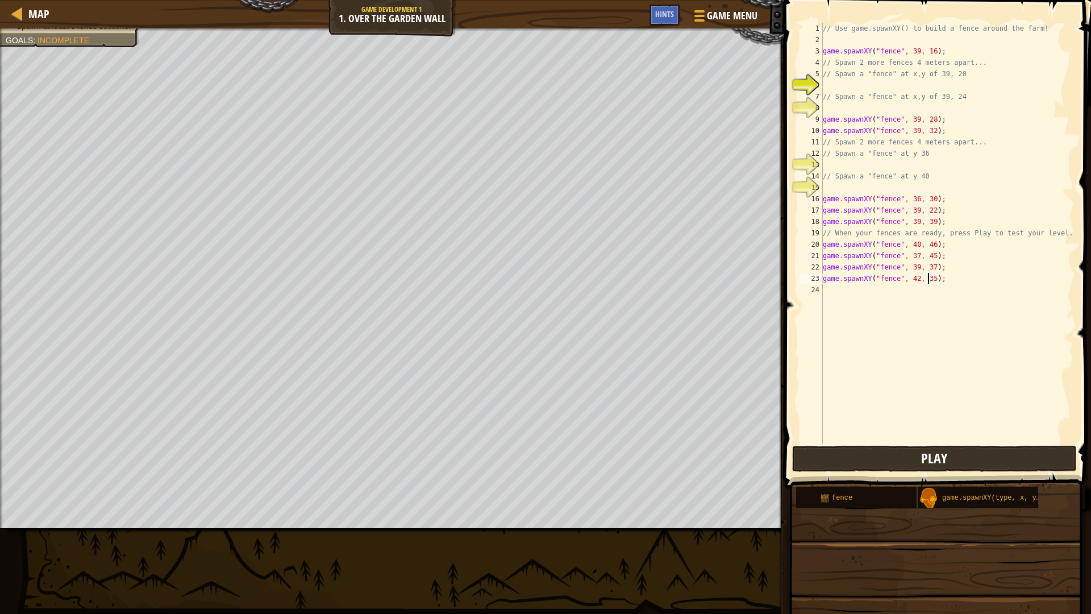
type textarea "game.spawnXY("fence", 42, 35);"
click at [928, 456] on span "Play" at bounding box center [934, 458] width 26 height 18
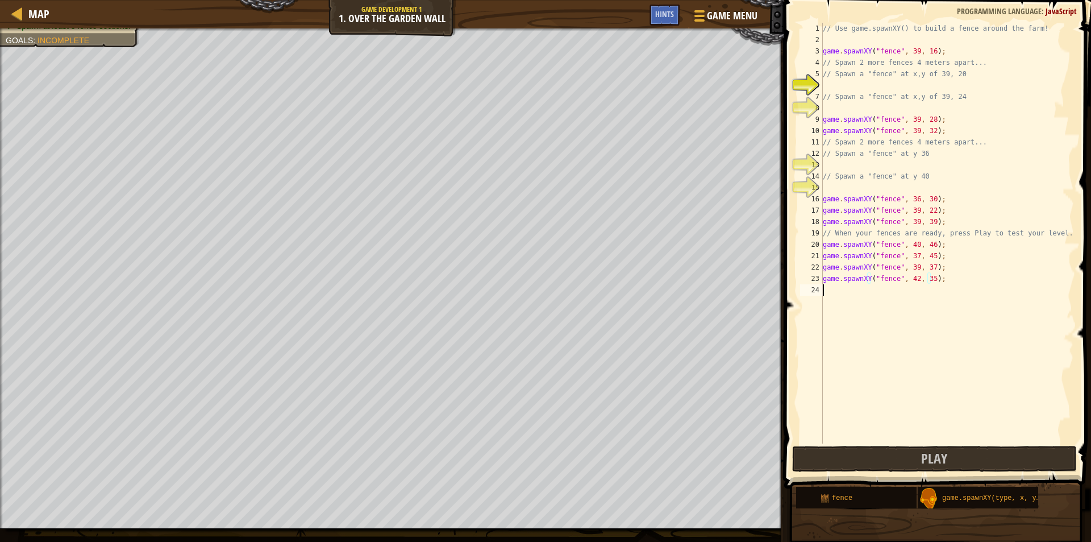
scroll to position [5, 0]
click at [845, 292] on div "// Use game.spawnXY() to build a fence around the farm! game . spawnXY ( "fence…" at bounding box center [947, 244] width 253 height 443
type textarea "game.spawnXY("fence", 36, 30);"
click at [913, 298] on div "// Use game.spawnXY() to build a fence around the farm! game . spawnXY ( "fence…" at bounding box center [947, 244] width 253 height 443
click at [913, 293] on div "// Use game.spawnXY() to build a fence around the farm! game . spawnXY ( "fence…" at bounding box center [947, 244] width 253 height 443
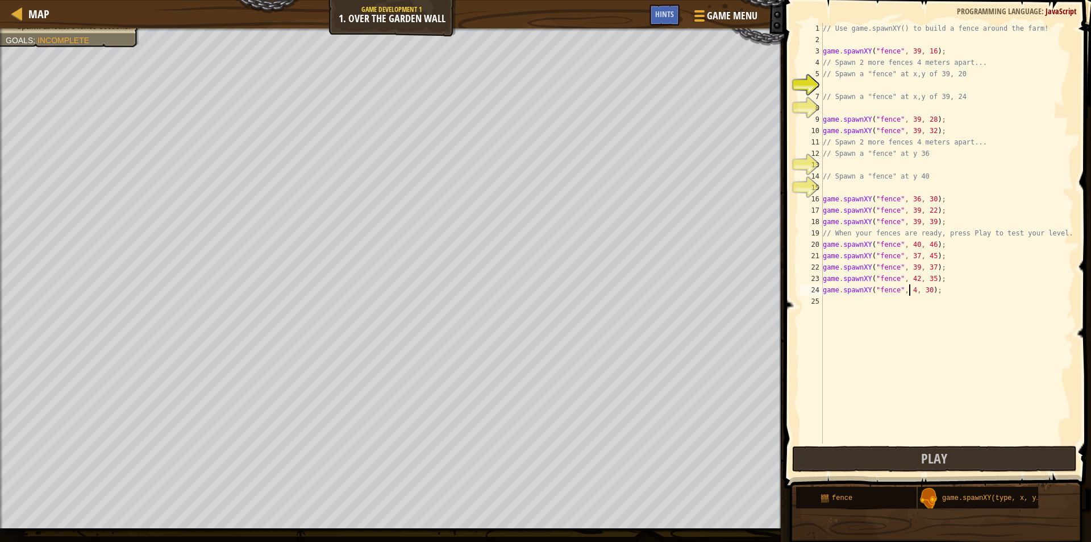
scroll to position [5, 7]
click at [930, 294] on div "// Use game.spawnXY() to build a fence around the farm! game . spawnXY ( "fence…" at bounding box center [947, 244] width 253 height 443
click at [926, 289] on div "// Use game.spawnXY() to build a fence around the farm! game . spawnXY ( "fence…" at bounding box center [947, 244] width 253 height 443
click at [928, 288] on div "// Use game.spawnXY() to build a fence around the farm! game . spawnXY ( "fence…" at bounding box center [947, 244] width 253 height 443
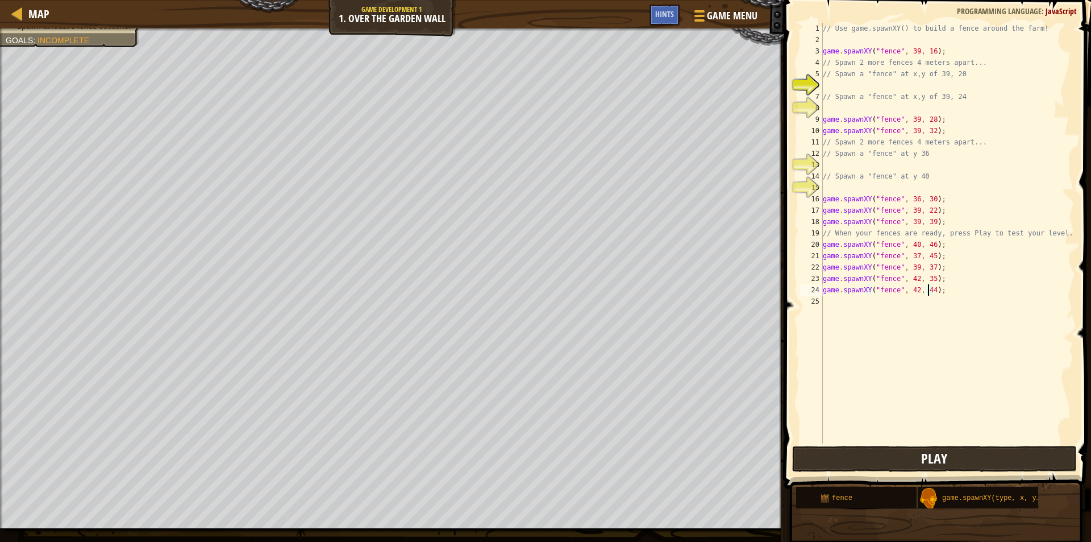
type textarea "game.spawnXY("fence", 42, 44);"
click at [924, 450] on span "Play" at bounding box center [934, 458] width 26 height 18
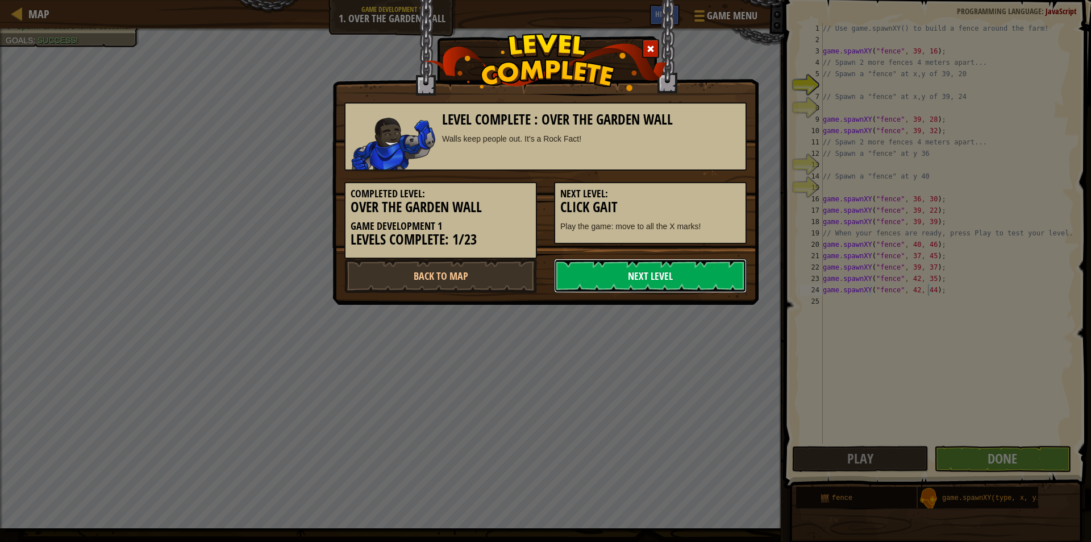
click at [599, 285] on link "Next Level" at bounding box center [650, 276] width 193 height 34
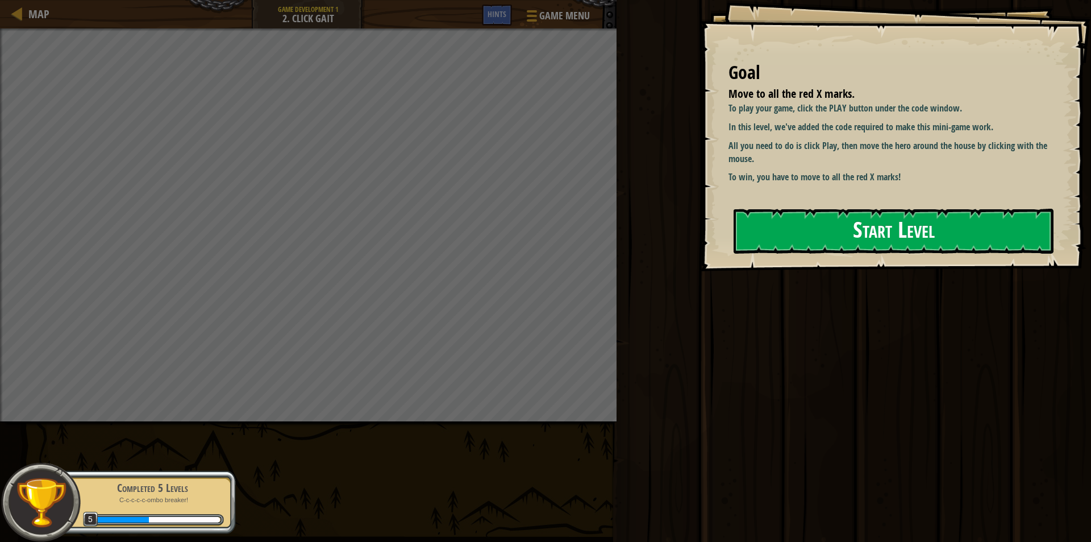
drag, startPoint x: 815, startPoint y: 225, endPoint x: 809, endPoint y: 227, distance: 6.1
click at [813, 225] on button "Start Level" at bounding box center [894, 231] width 320 height 45
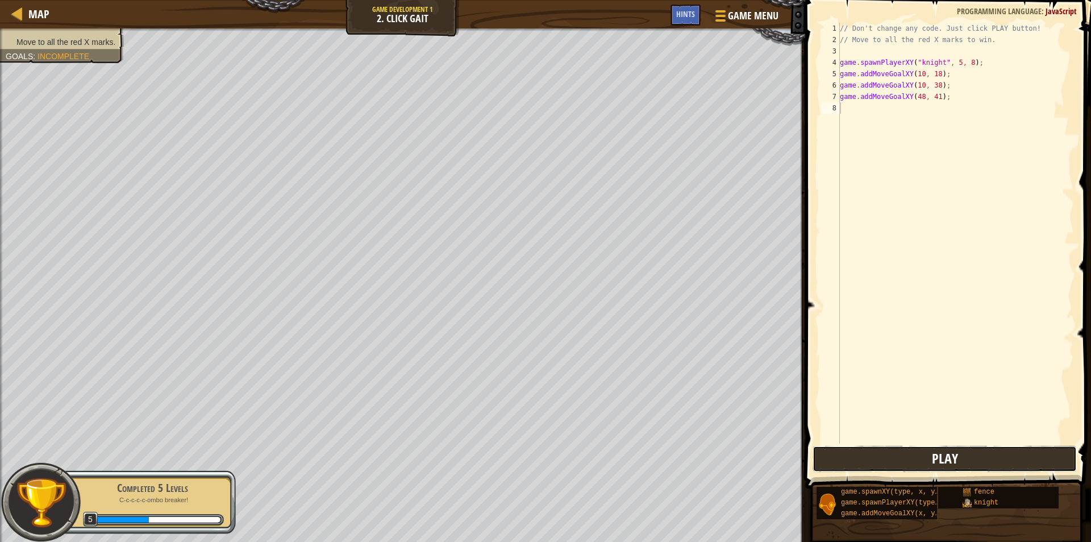
click at [878, 457] on button "Play" at bounding box center [945, 459] width 264 height 26
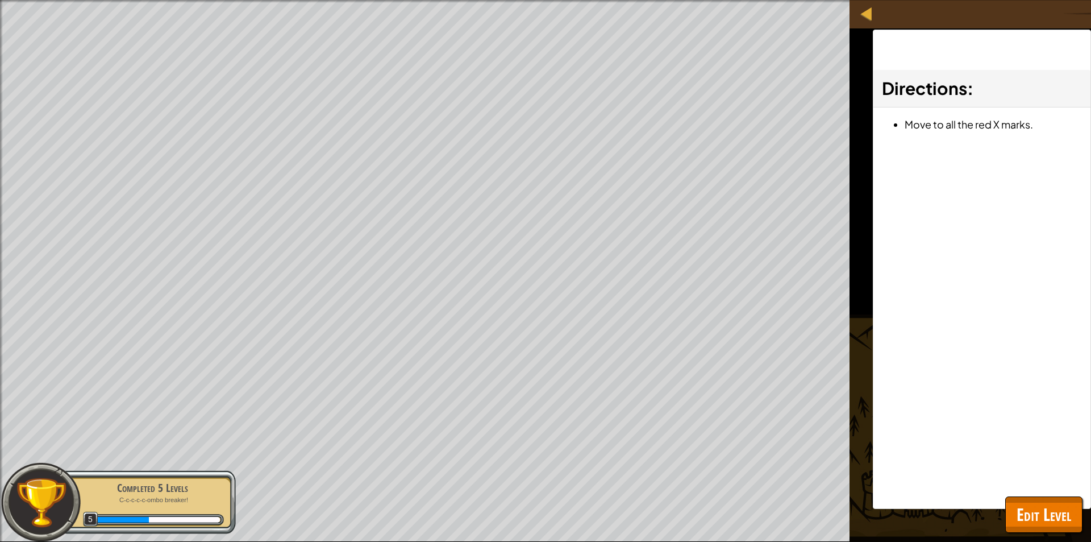
drag, startPoint x: 1024, startPoint y: 538, endPoint x: 1024, endPoint y: 531, distance: 7.4
click at [1024, 532] on div "Map Game Development 1 2. Click Gait Game Menu Done Hints 1 ההההההההההההההההההה…" at bounding box center [545, 271] width 1091 height 542
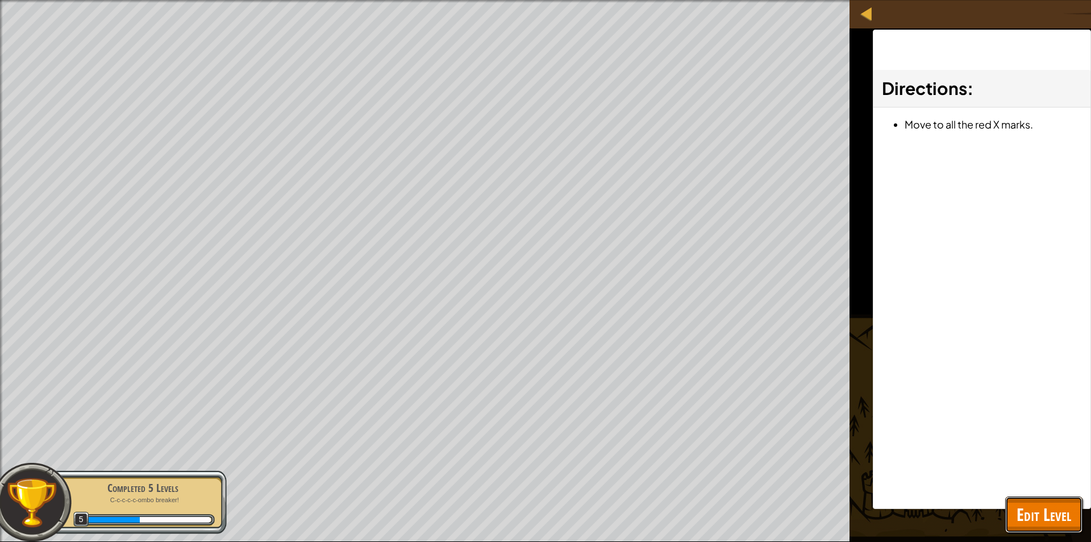
click at [1025, 524] on span "Edit Level" at bounding box center [1044, 513] width 55 height 23
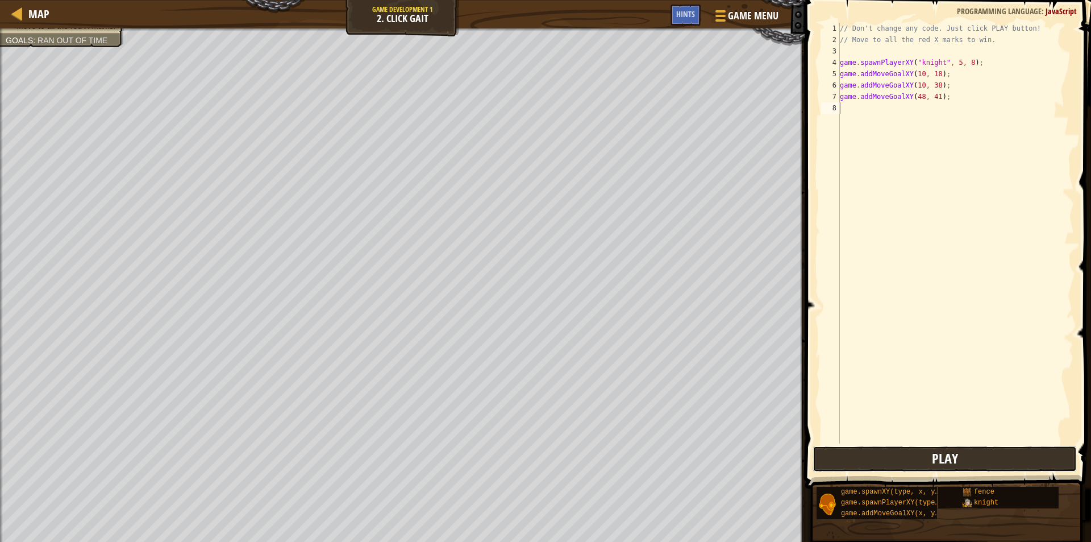
click at [990, 459] on button "Play" at bounding box center [945, 459] width 264 height 26
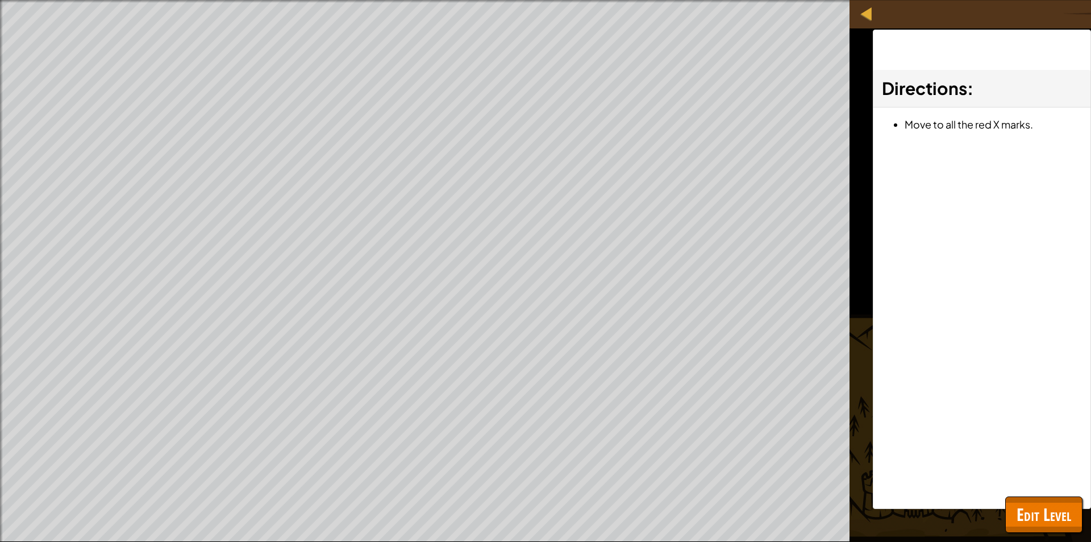
drag, startPoint x: 1008, startPoint y: 486, endPoint x: 1014, endPoint y: 497, distance: 12.2
click at [1014, 497] on div "Map Game Development 1 2. Click Gait Game Menu Done Hints 1 ההההההההההההההההההה…" at bounding box center [545, 271] width 1091 height 542
click at [1018, 509] on span "Edit Level" at bounding box center [1044, 513] width 55 height 23
